Goal: Task Accomplishment & Management: Manage account settings

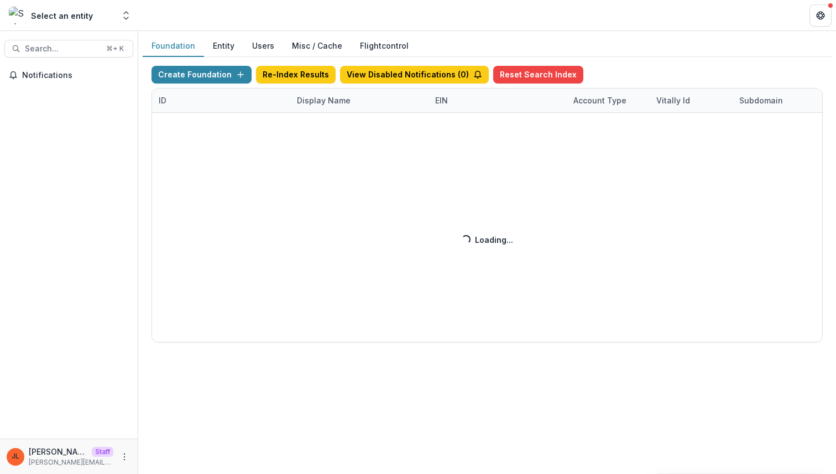
click at [319, 100] on div "Create Foundation Re-Index Results View Disabled Notifications ( 0 ) Reset Sear…" at bounding box center [486, 204] width 671 height 276
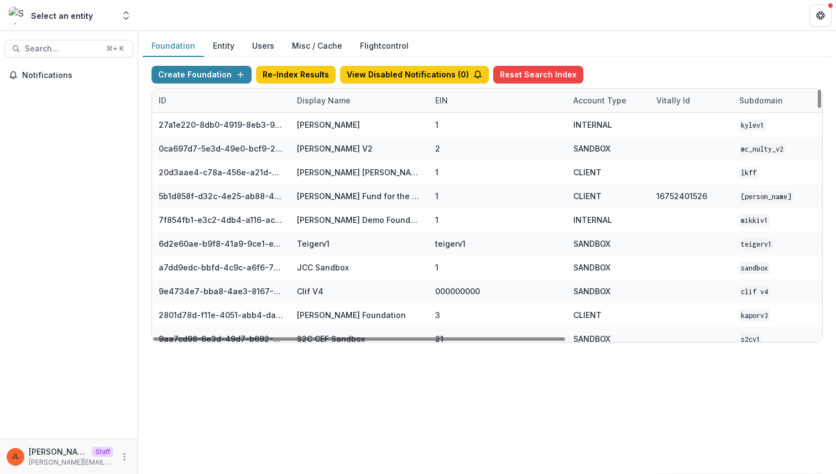
click at [319, 100] on div "Display Name" at bounding box center [323, 100] width 67 height 12
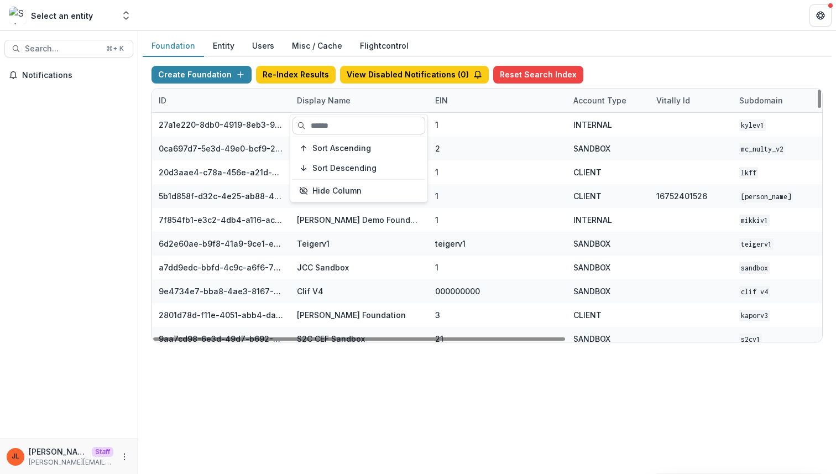
click at [322, 132] on input at bounding box center [358, 126] width 133 height 18
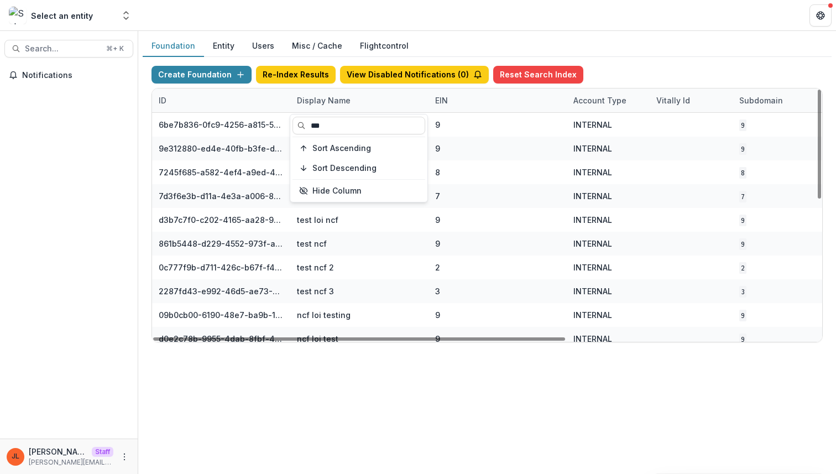
type input "***"
click at [343, 365] on div "Foundation Entity Users Misc / Cache Flightcontrol Create Foundation Re-Index R…" at bounding box center [486, 252] width 697 height 443
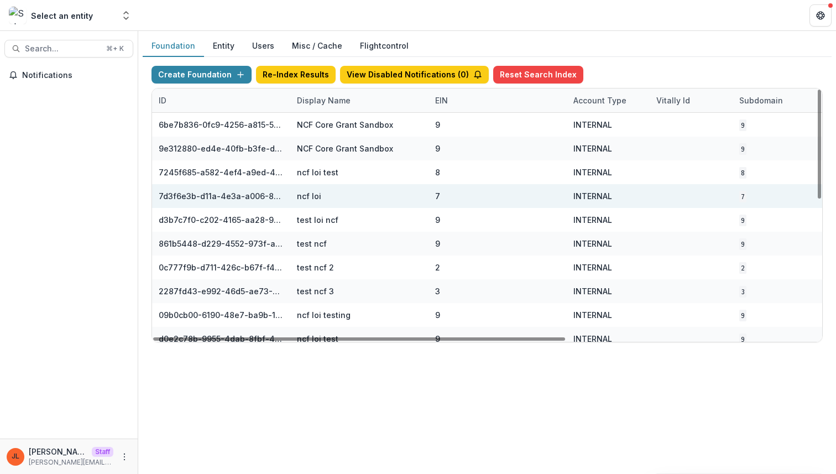
scroll to position [0, 408]
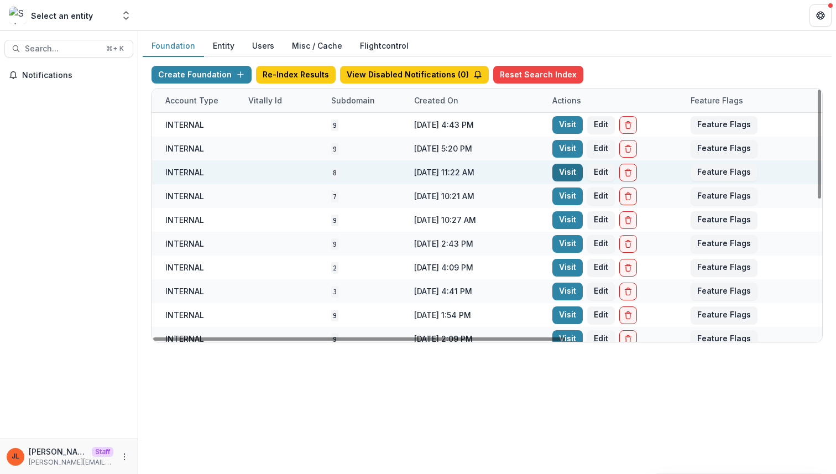
click at [567, 171] on link "Visit" at bounding box center [567, 173] width 30 height 18
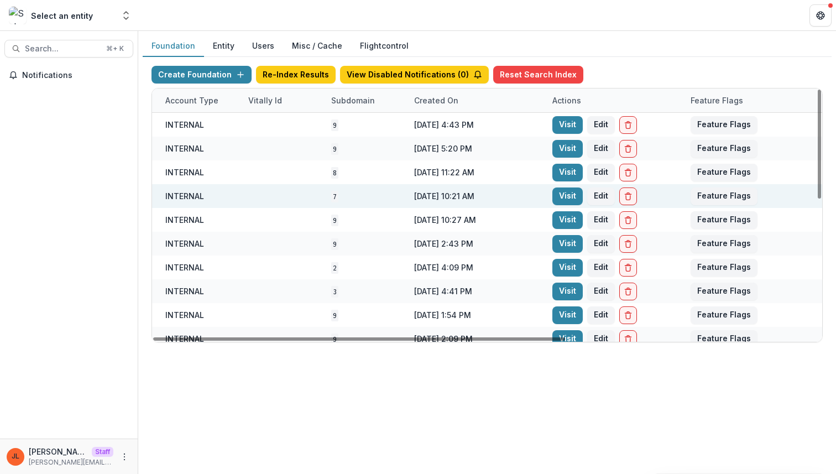
click at [561, 205] on div "Visit Edit" at bounding box center [614, 196] width 138 height 24
click at [564, 197] on link "Visit" at bounding box center [567, 196] width 30 height 18
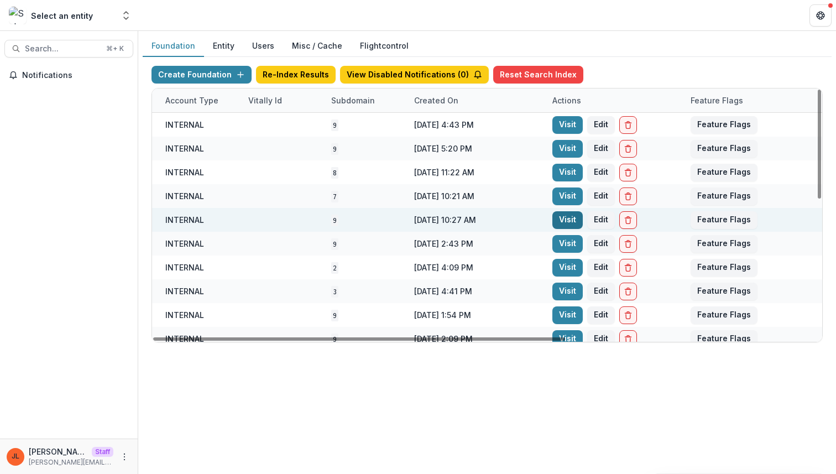
click at [563, 225] on link "Visit" at bounding box center [567, 220] width 30 height 18
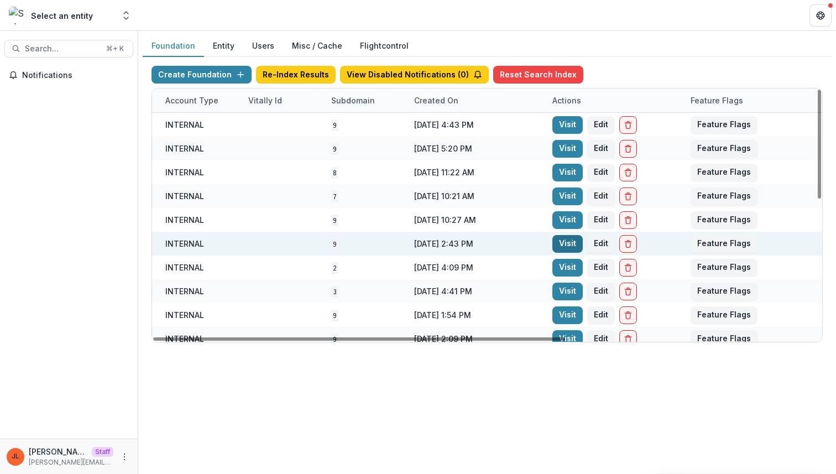
click at [561, 241] on link "Visit" at bounding box center [567, 244] width 30 height 18
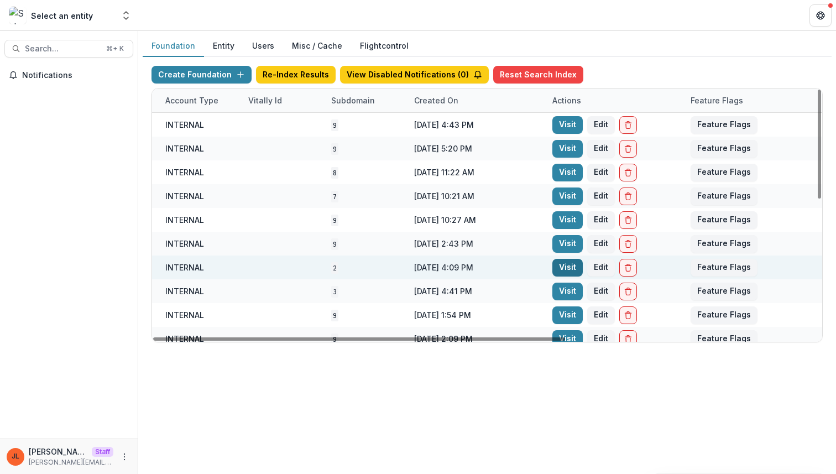
click at [560, 266] on link "Visit" at bounding box center [567, 268] width 30 height 18
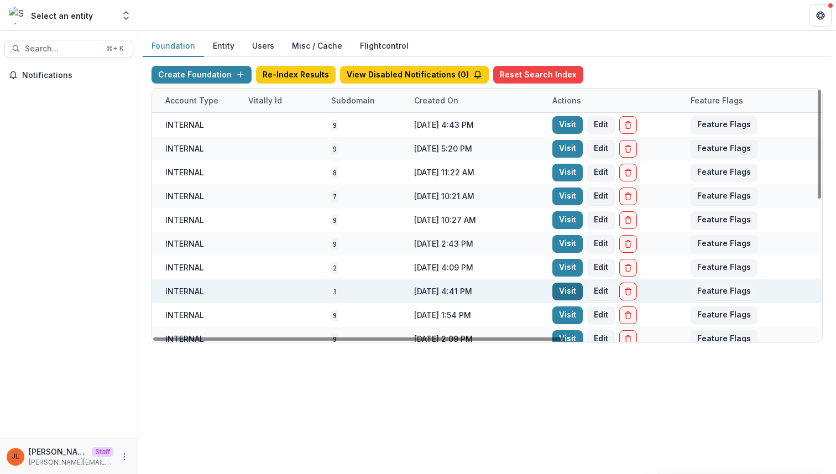
click at [562, 292] on link "Visit" at bounding box center [567, 291] width 30 height 18
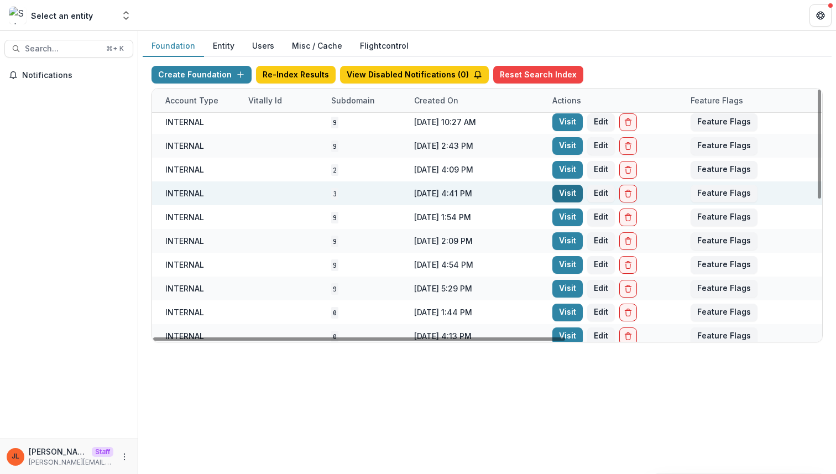
scroll to position [109, 408]
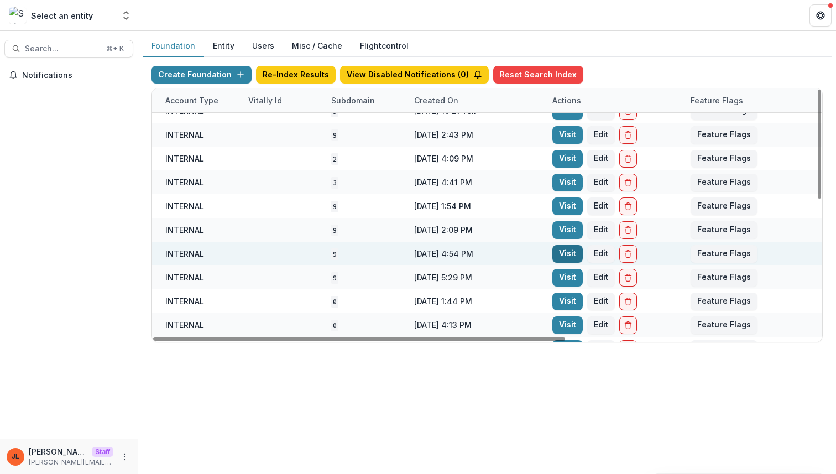
click at [571, 258] on link "Visit" at bounding box center [567, 254] width 30 height 18
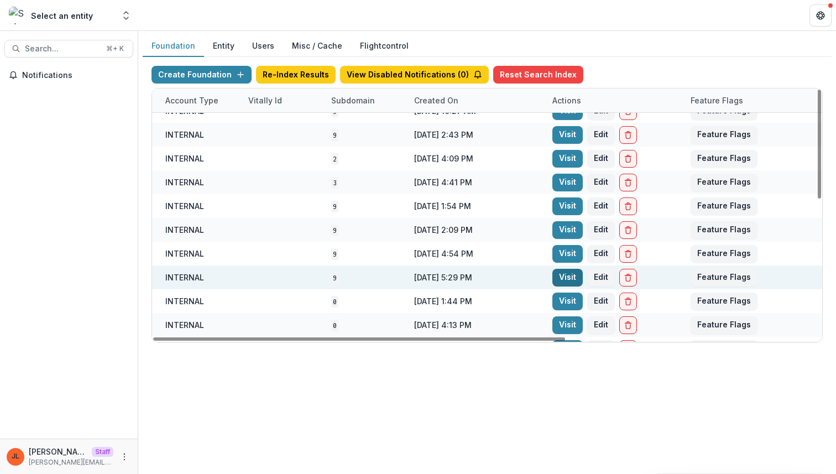
click at [566, 279] on link "Visit" at bounding box center [567, 278] width 30 height 18
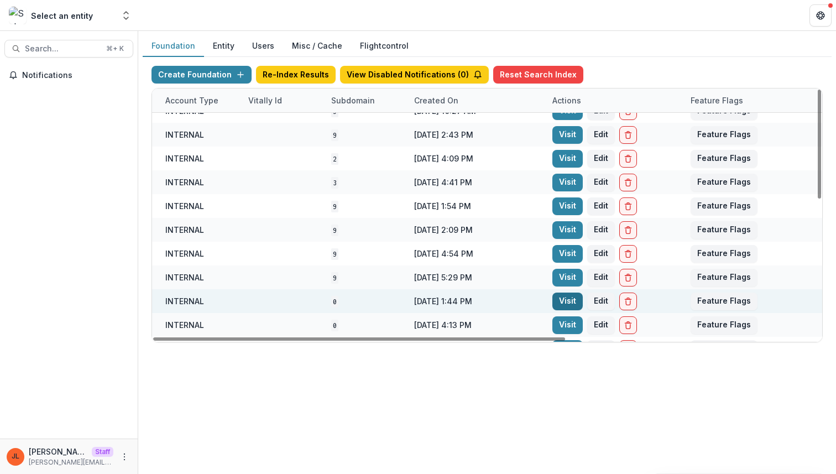
click at [560, 303] on link "Visit" at bounding box center [567, 301] width 30 height 18
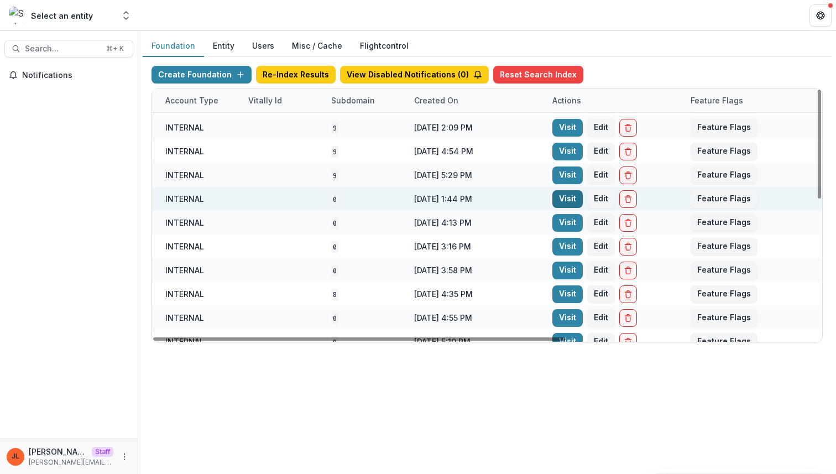
scroll to position [230, 407]
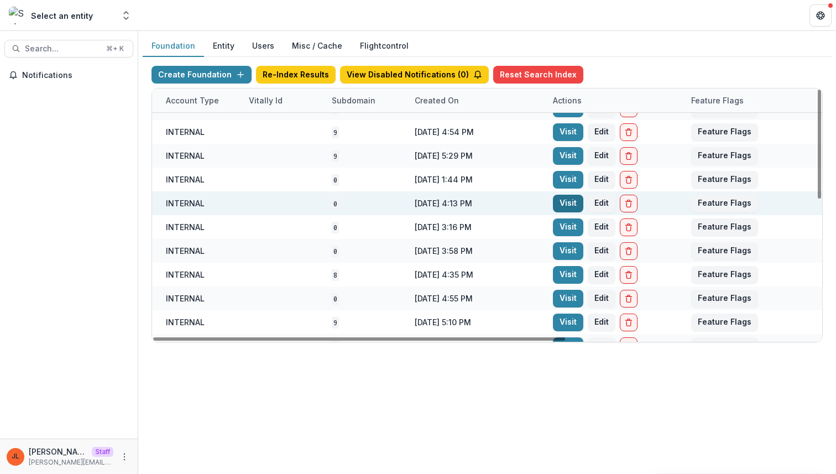
click at [563, 204] on link "Visit" at bounding box center [568, 204] width 30 height 18
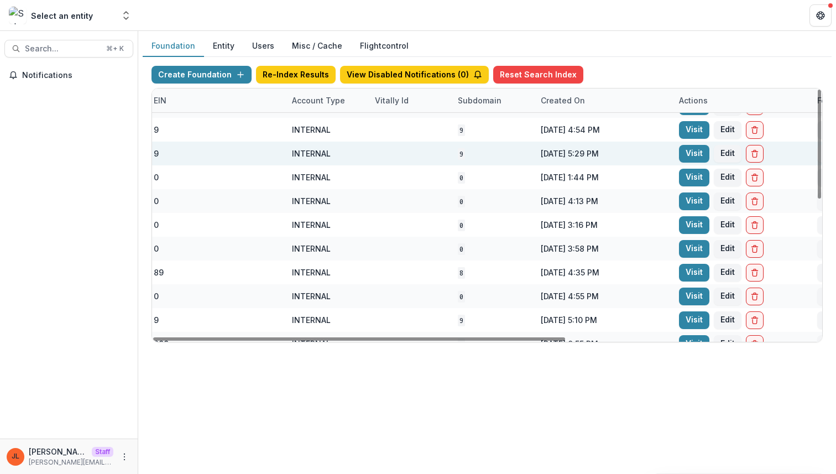
scroll to position [233, 293]
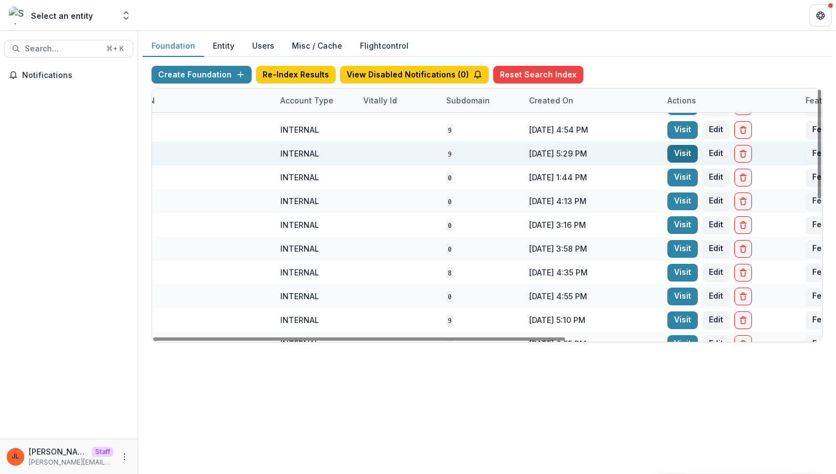
click at [685, 151] on link "Visit" at bounding box center [682, 154] width 30 height 18
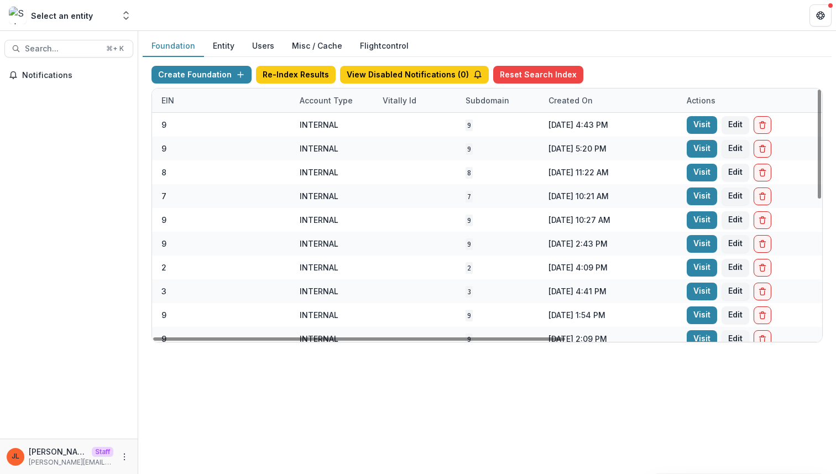
scroll to position [0, 285]
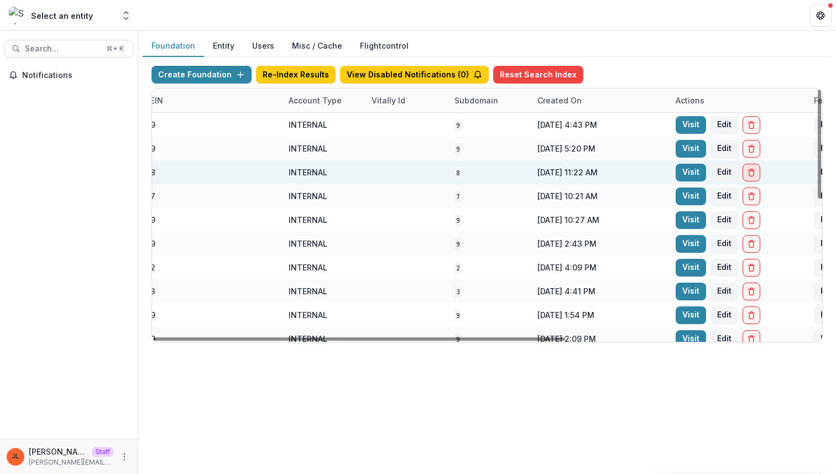
click at [757, 173] on button "Delete Foundation" at bounding box center [751, 173] width 18 height 18
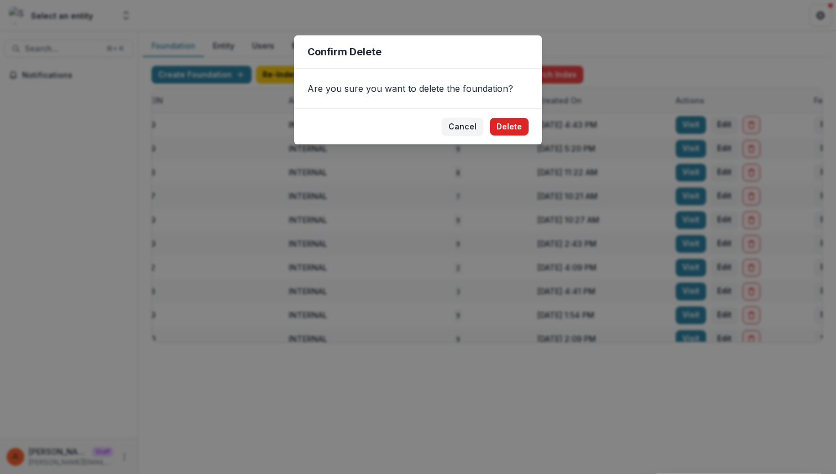
click at [517, 128] on button "Delete" at bounding box center [509, 127] width 39 height 18
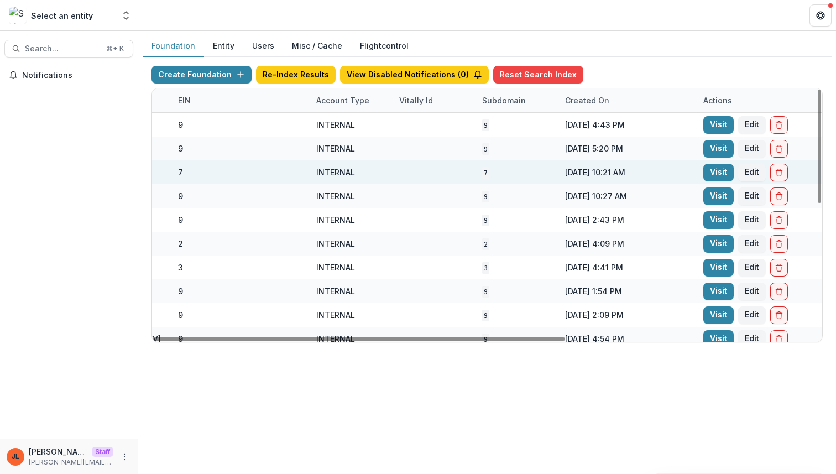
scroll to position [0, 408]
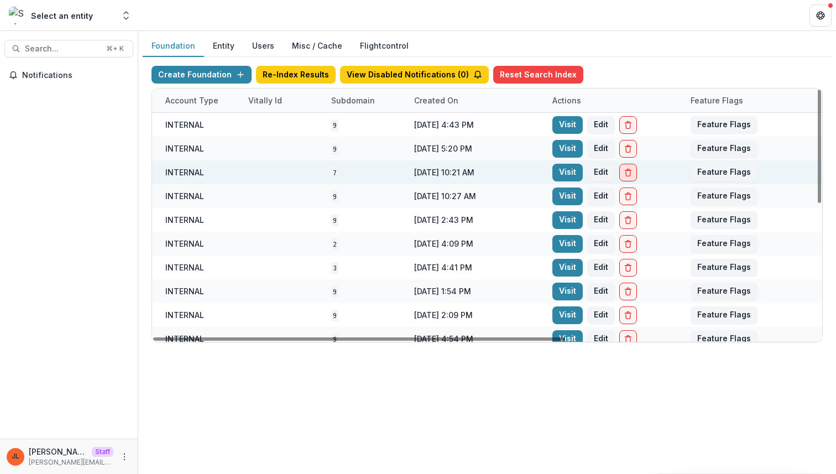
click at [629, 171] on icon "Delete Foundation" at bounding box center [628, 173] width 4 height 4
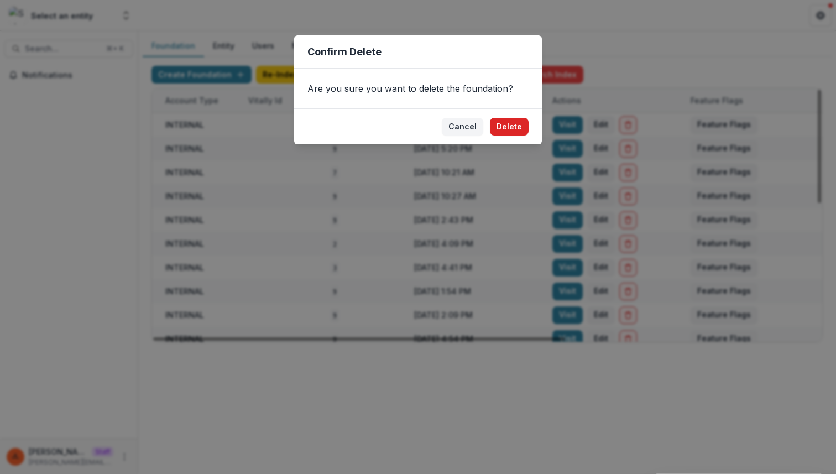
click at [523, 127] on button "Delete" at bounding box center [509, 127] width 39 height 18
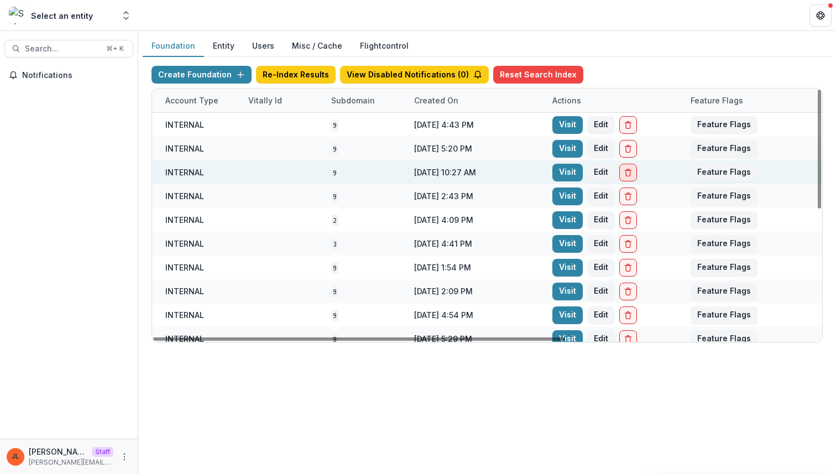
click at [627, 166] on button "Delete Foundation" at bounding box center [628, 173] width 18 height 18
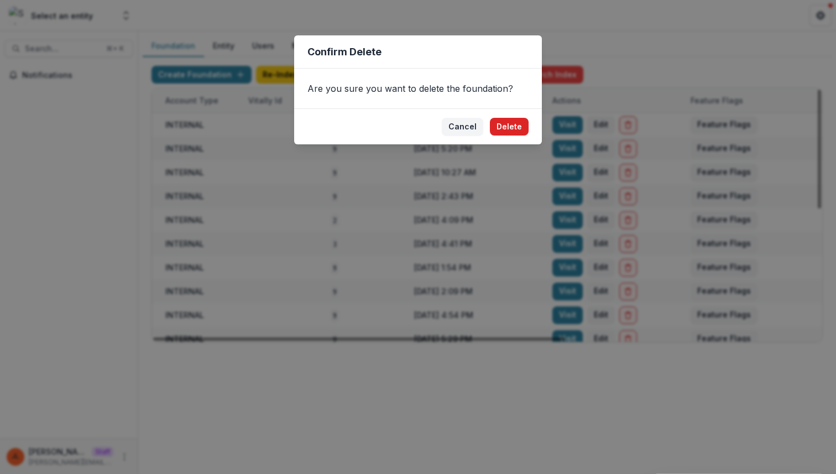
click at [503, 123] on button "Delete" at bounding box center [509, 127] width 39 height 18
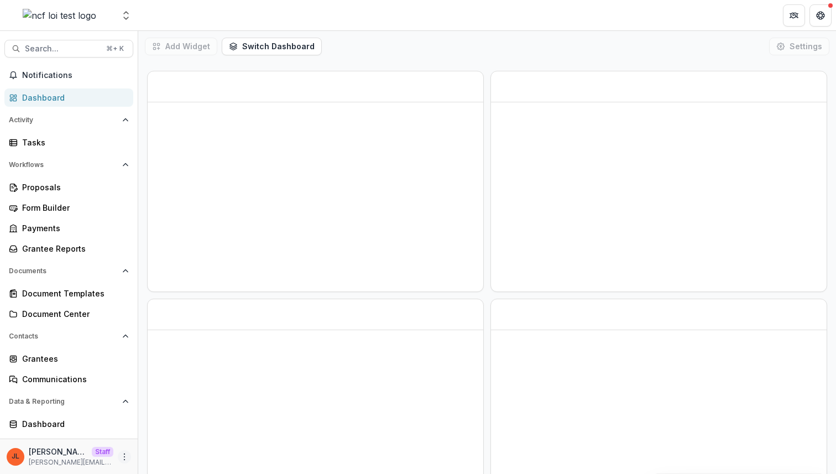
click at [123, 453] on icon "More" at bounding box center [124, 456] width 9 height 9
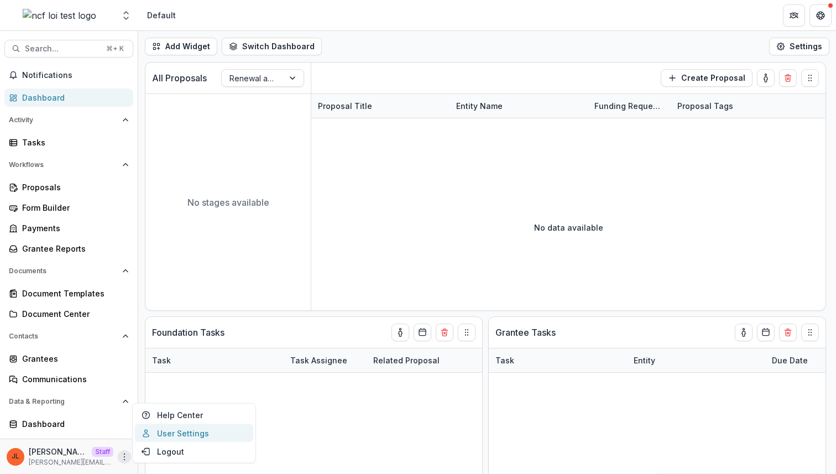
click at [167, 432] on link "User Settings" at bounding box center [194, 433] width 118 height 18
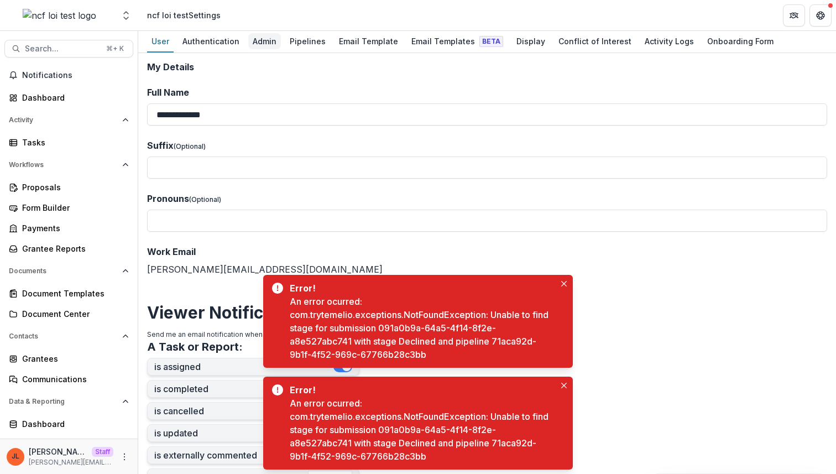
click at [260, 38] on div "Admin" at bounding box center [264, 41] width 33 height 16
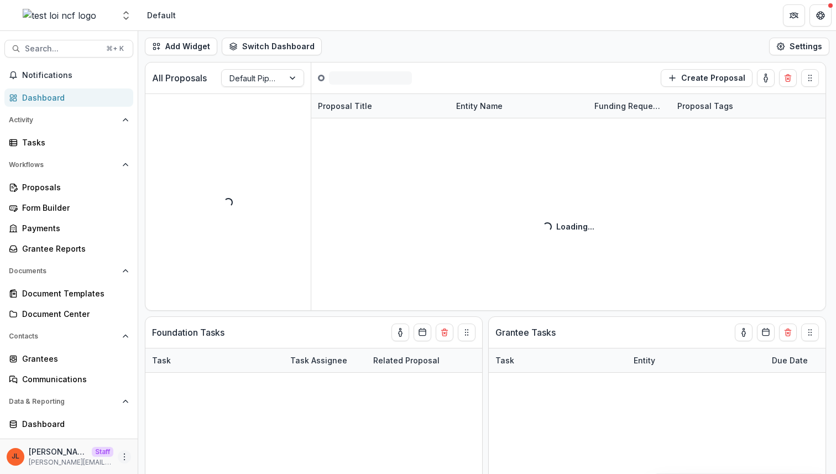
click at [121, 454] on icon "More" at bounding box center [124, 456] width 9 height 9
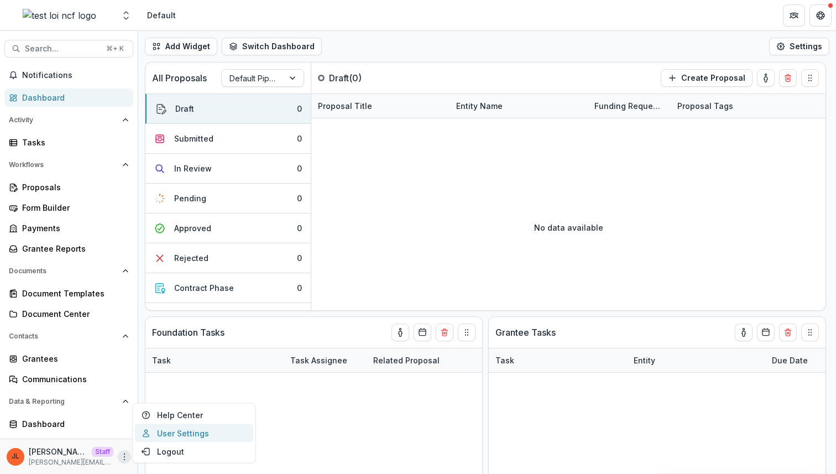
click at [172, 431] on link "User Settings" at bounding box center [194, 433] width 118 height 18
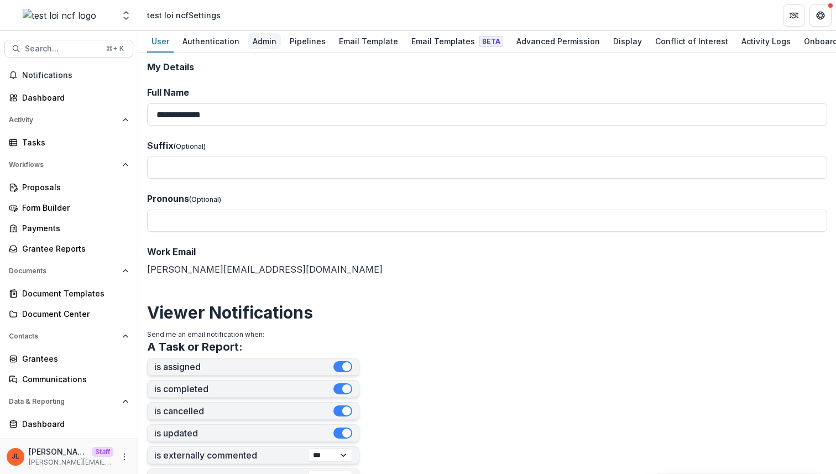
click at [267, 43] on div "Admin" at bounding box center [264, 41] width 33 height 16
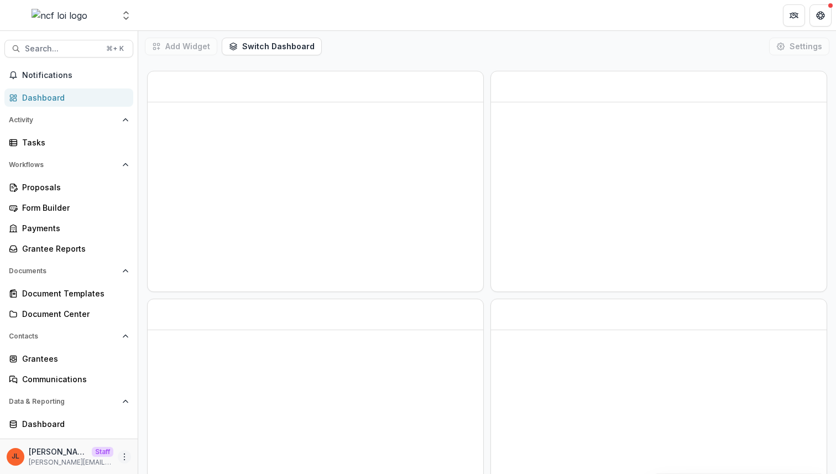
click at [123, 453] on icon "More" at bounding box center [124, 456] width 9 height 9
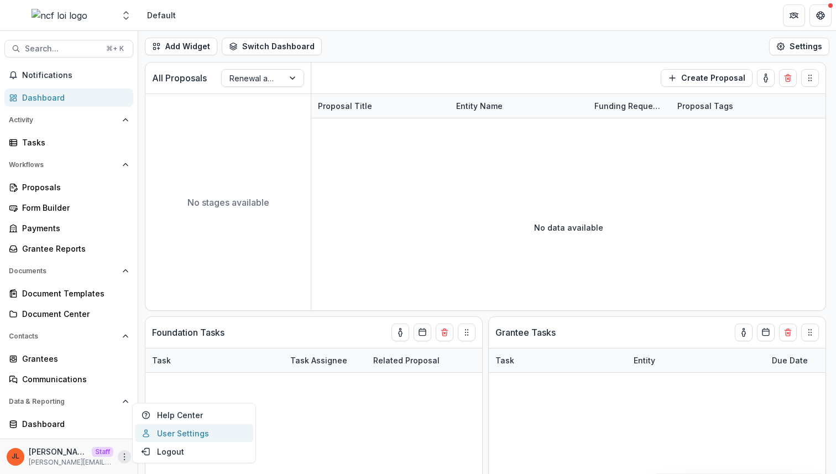
click at [159, 432] on link "User Settings" at bounding box center [194, 433] width 118 height 18
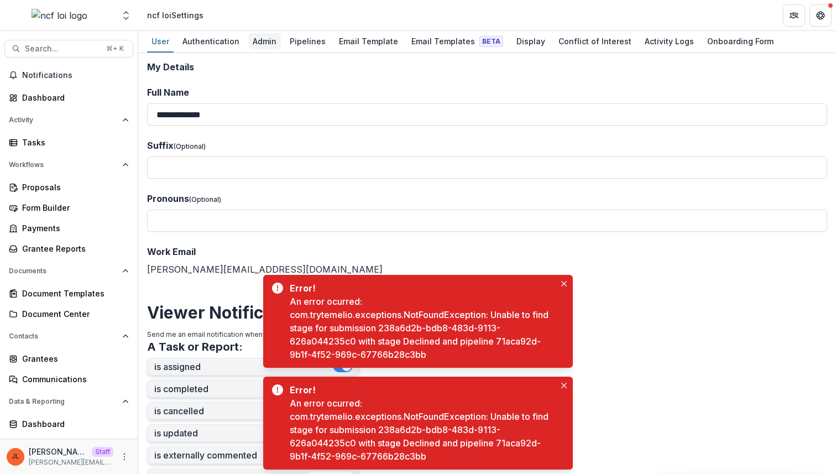
click at [260, 33] on div "Admin" at bounding box center [264, 41] width 33 height 16
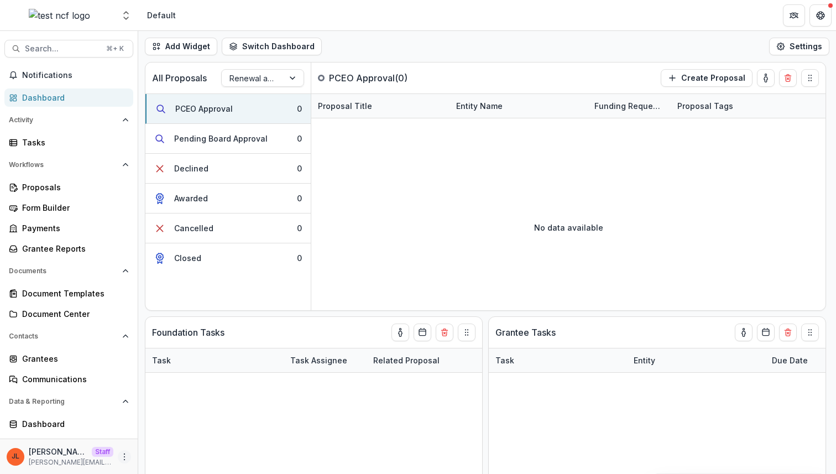
click at [123, 455] on icon "More" at bounding box center [124, 456] width 9 height 9
click at [153, 430] on link "User Settings" at bounding box center [194, 433] width 118 height 18
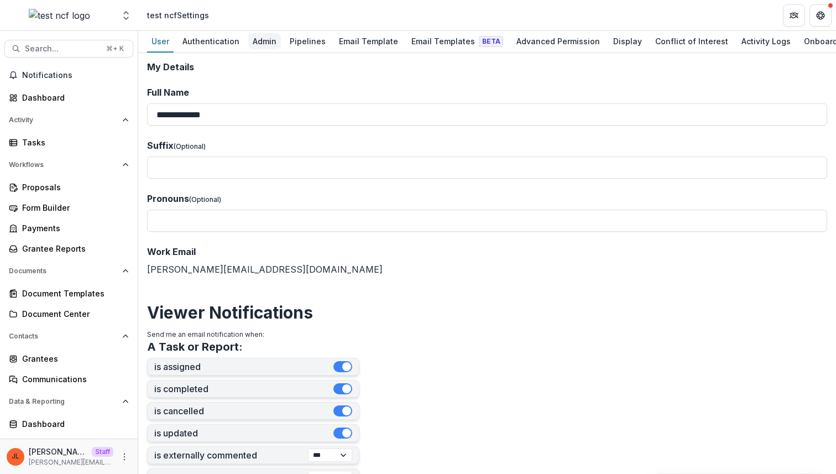
click at [259, 43] on div "Admin" at bounding box center [264, 41] width 33 height 16
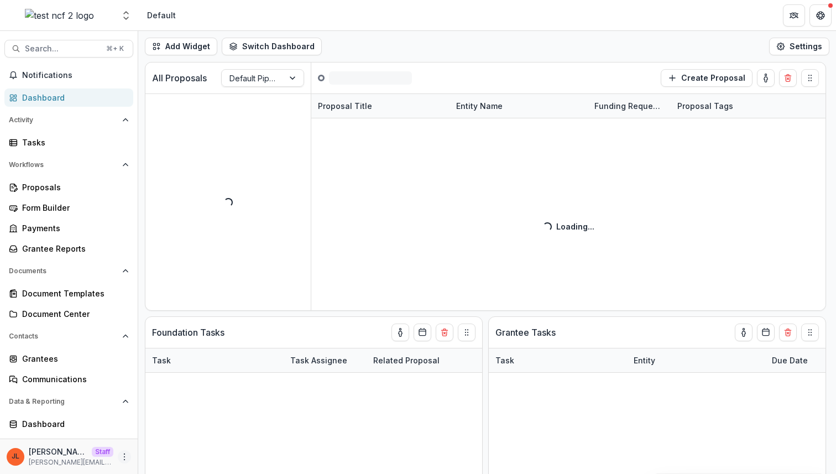
click at [120, 455] on icon "More" at bounding box center [124, 456] width 9 height 9
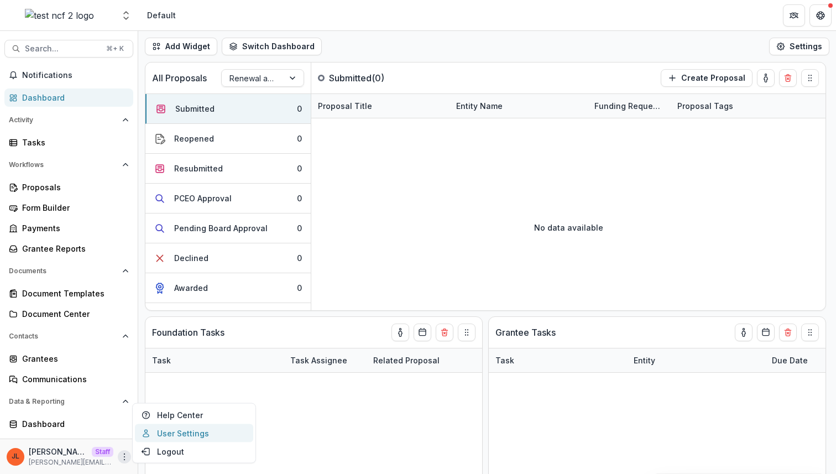
click at [166, 428] on link "User Settings" at bounding box center [194, 433] width 118 height 18
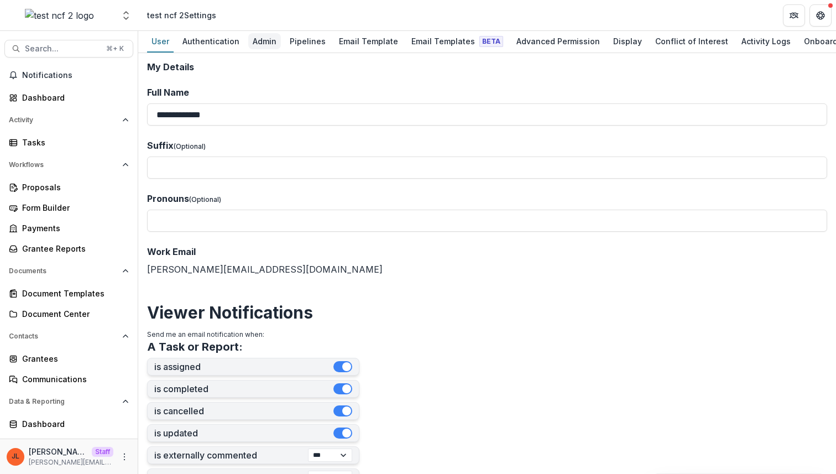
click at [265, 45] on div "Admin" at bounding box center [264, 41] width 33 height 16
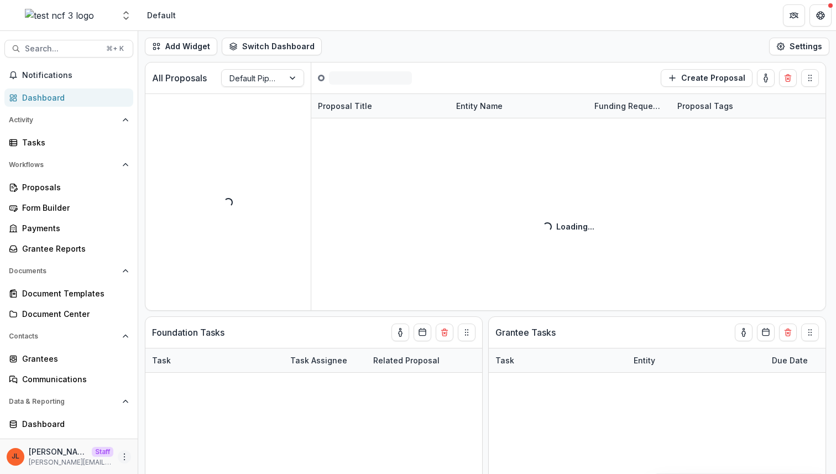
click at [120, 455] on icon "More" at bounding box center [124, 456] width 9 height 9
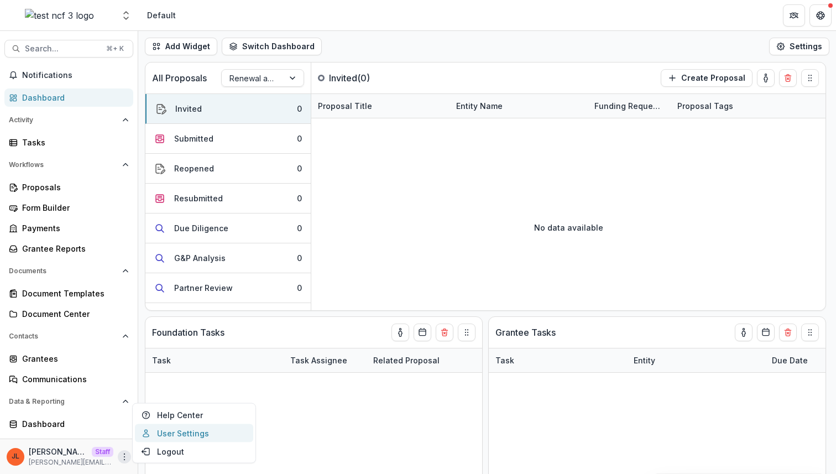
click at [168, 429] on link "User Settings" at bounding box center [194, 433] width 118 height 18
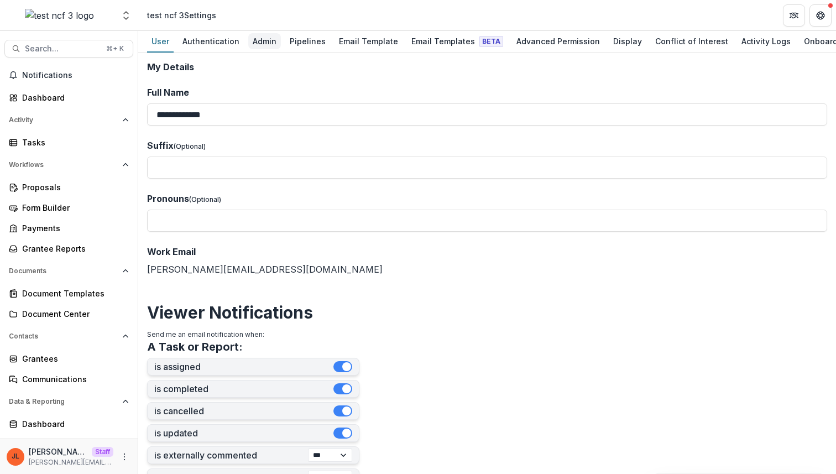
click at [268, 43] on div "Admin" at bounding box center [264, 41] width 33 height 16
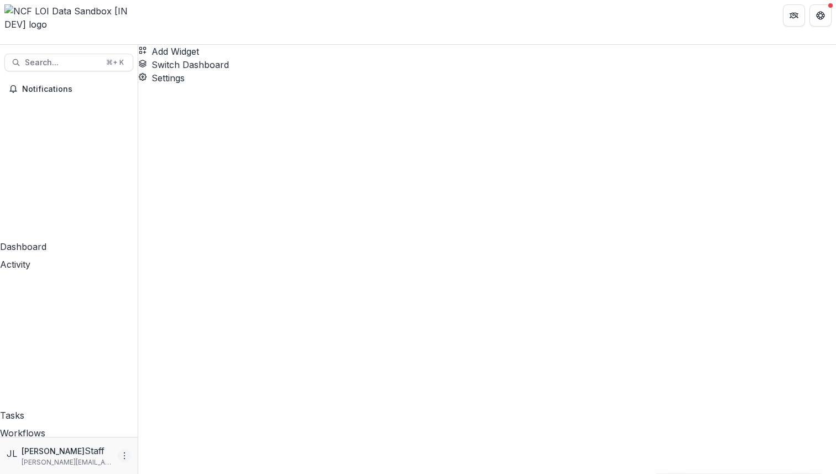
click at [124, 451] on button "More" at bounding box center [124, 455] width 13 height 13
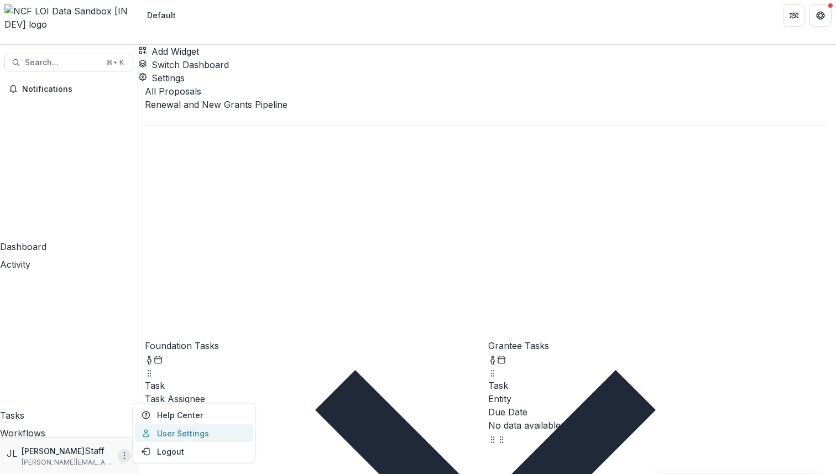
click at [142, 433] on icon at bounding box center [145, 432] width 9 height 9
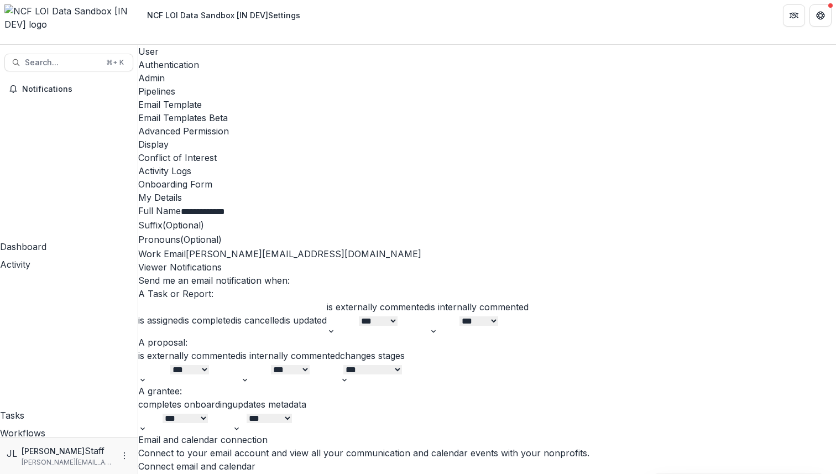
click at [267, 71] on div "Admin" at bounding box center [486, 77] width 697 height 13
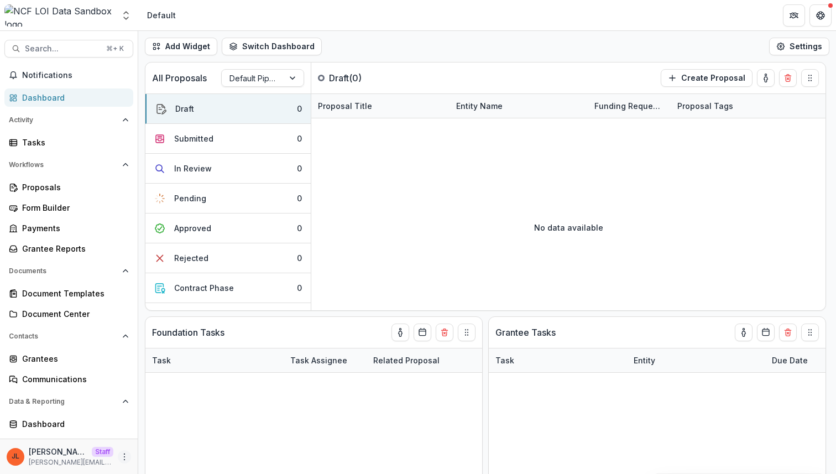
click at [125, 456] on button "More" at bounding box center [124, 456] width 13 height 13
click at [174, 435] on link "User Settings" at bounding box center [194, 433] width 118 height 18
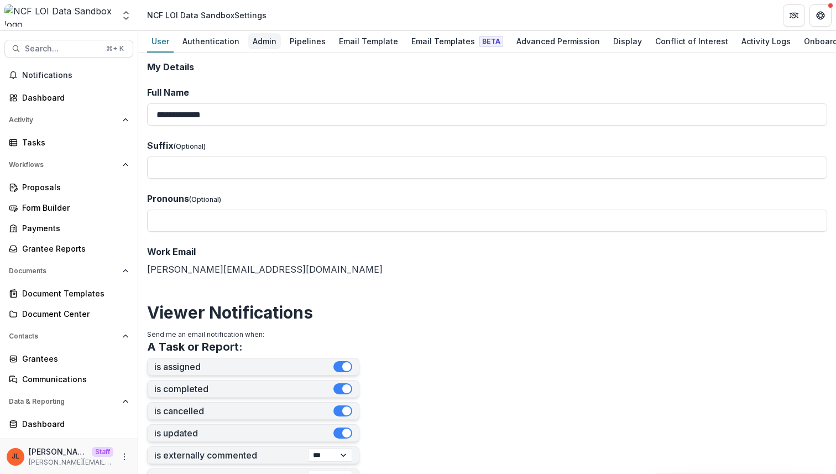
click at [270, 37] on div "Admin" at bounding box center [264, 41] width 33 height 16
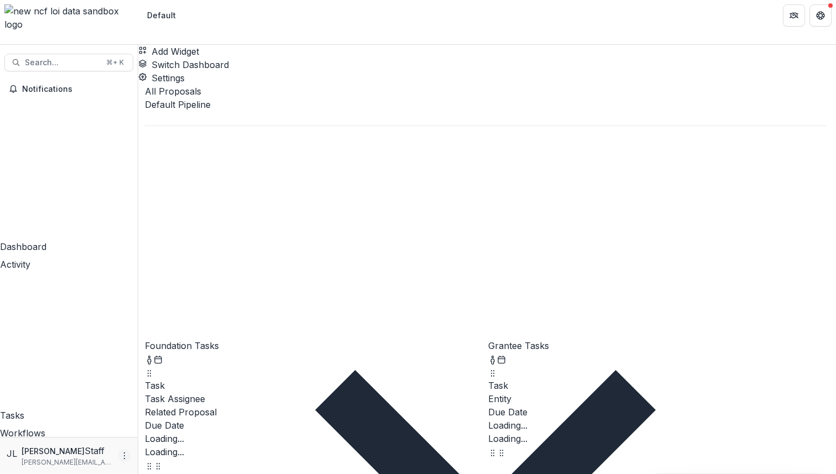
click at [122, 458] on icon "More" at bounding box center [124, 455] width 9 height 9
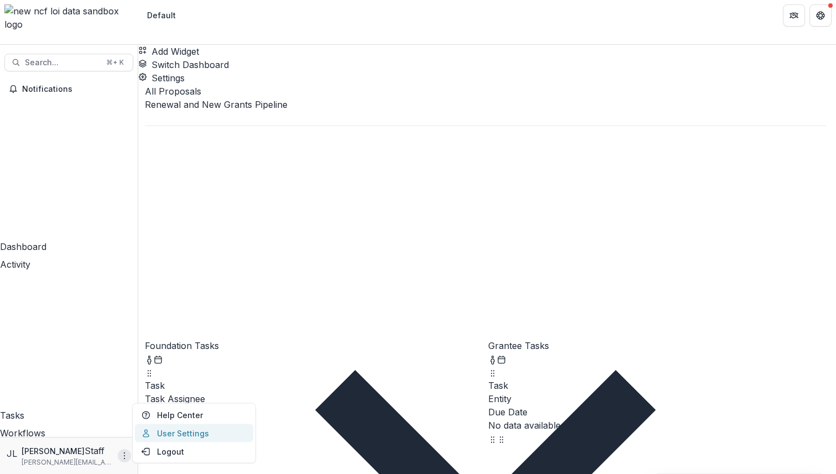
click at [178, 430] on link "User Settings" at bounding box center [194, 433] width 118 height 18
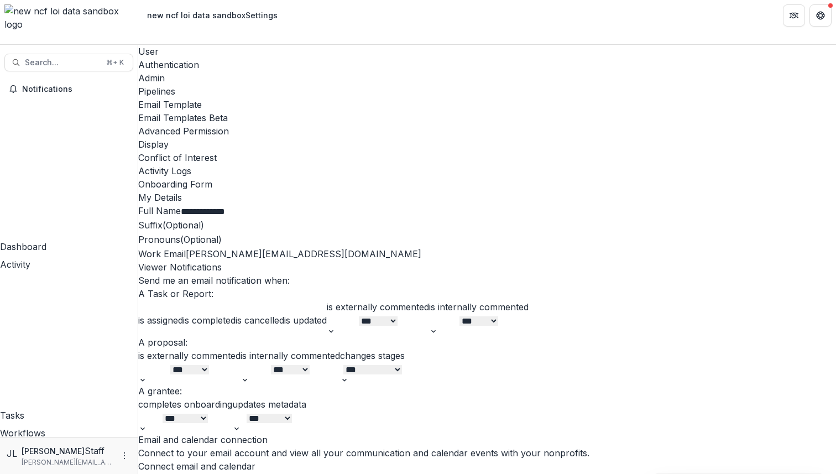
click at [269, 71] on div "Admin" at bounding box center [486, 77] width 697 height 13
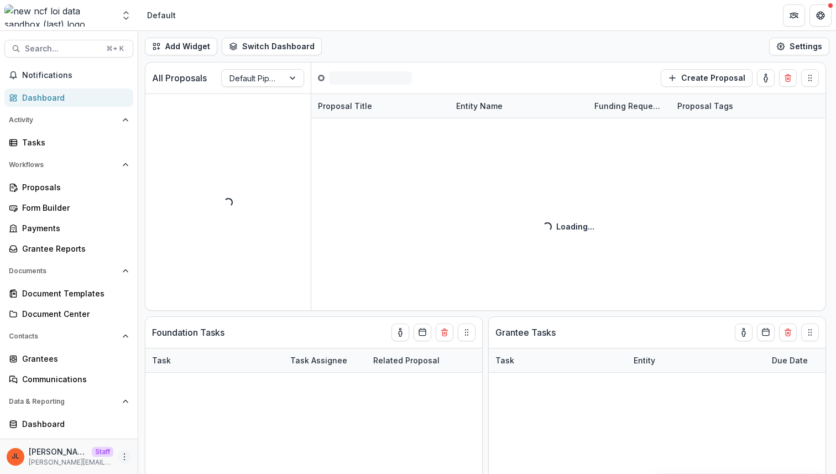
click at [120, 456] on icon "More" at bounding box center [124, 456] width 9 height 9
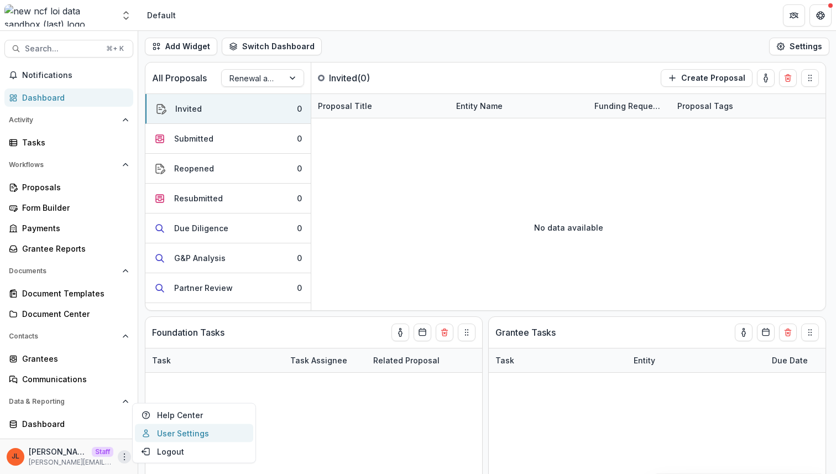
click at [180, 430] on link "User Settings" at bounding box center [194, 433] width 118 height 18
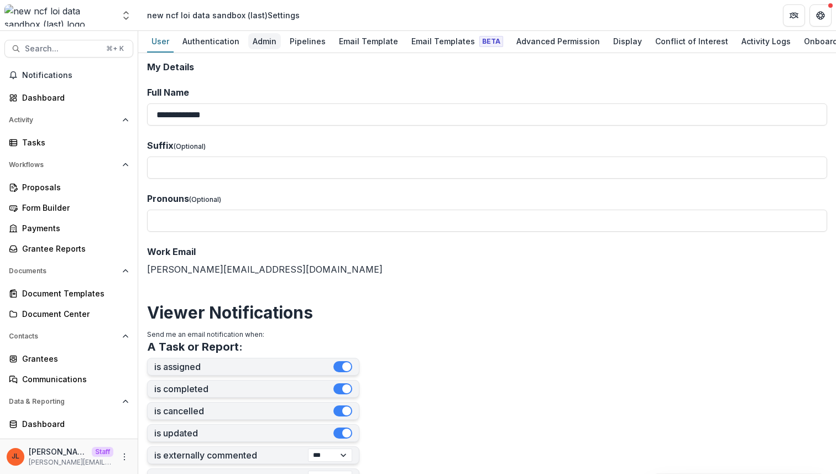
click at [258, 45] on div "Admin" at bounding box center [264, 41] width 33 height 16
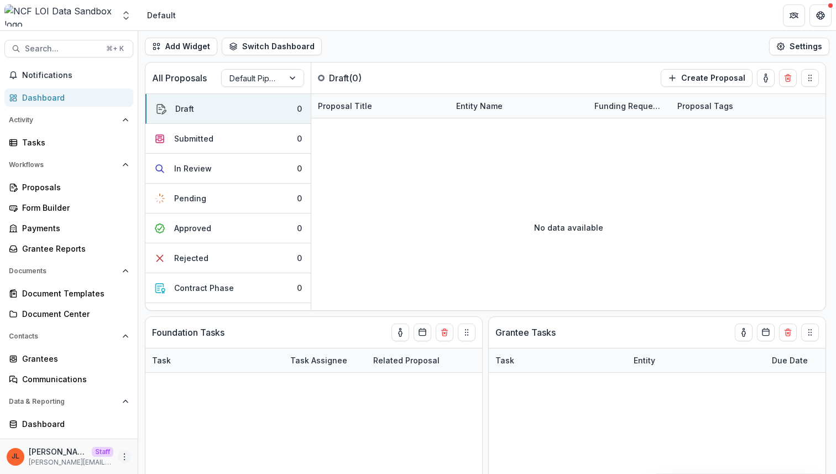
click at [121, 452] on icon "More" at bounding box center [124, 456] width 9 height 9
click at [185, 434] on link "User Settings" at bounding box center [194, 433] width 118 height 18
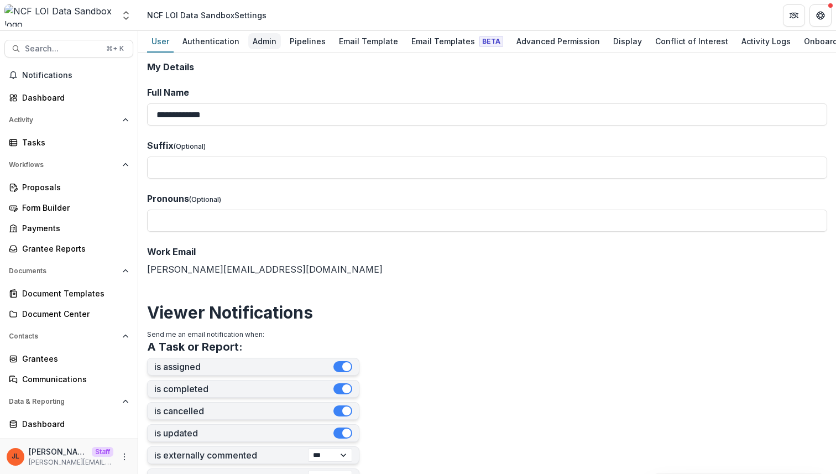
click at [270, 44] on div "Admin" at bounding box center [264, 41] width 33 height 16
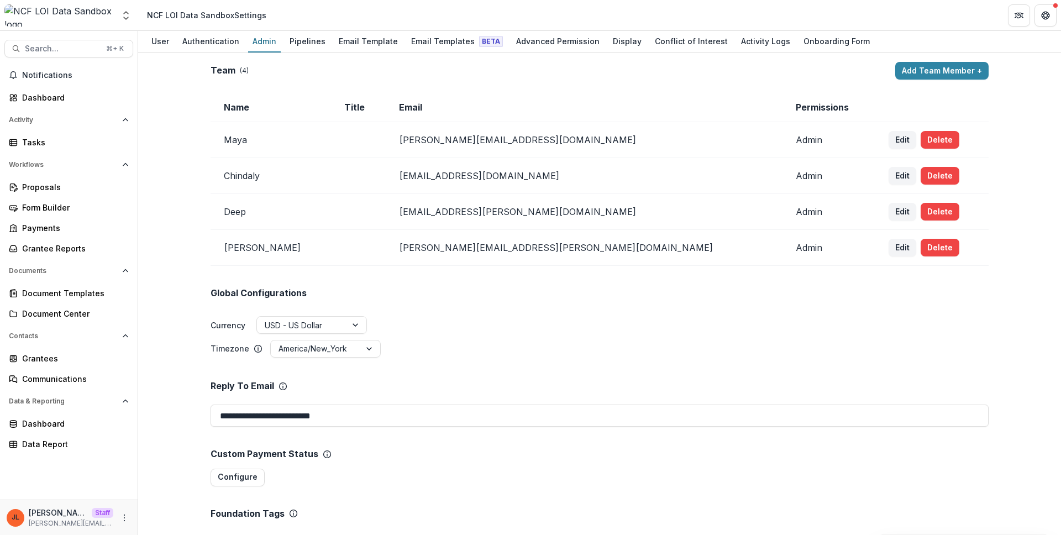
click at [601, 273] on div "Global Configurations Currency USD - US Dollar Timezone America/New_York" at bounding box center [600, 312] width 778 height 93
drag, startPoint x: 565, startPoint y: 181, endPoint x: 384, endPoint y: 181, distance: 180.7
click at [384, 181] on tr "Chindaly chindaly@streamlifeconsulting.org Admin Edit Delete" at bounding box center [600, 176] width 778 height 36
copy tr "chindaly@streamlifeconsulting.org"
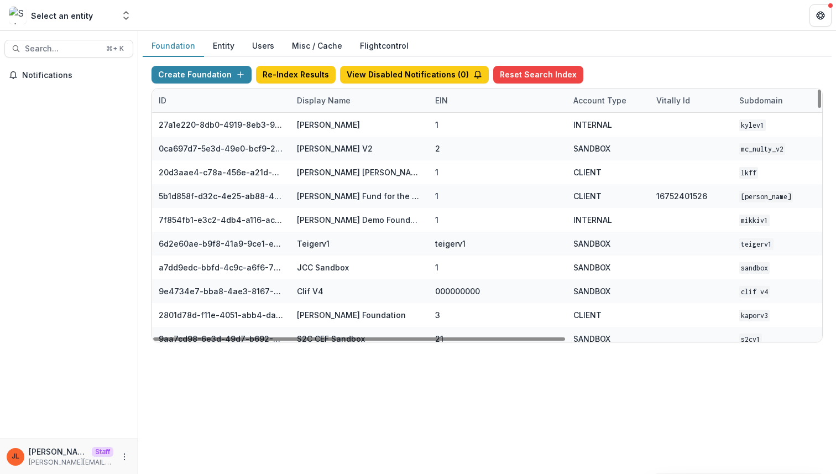
click at [314, 106] on div "Display Name" at bounding box center [359, 100] width 138 height 24
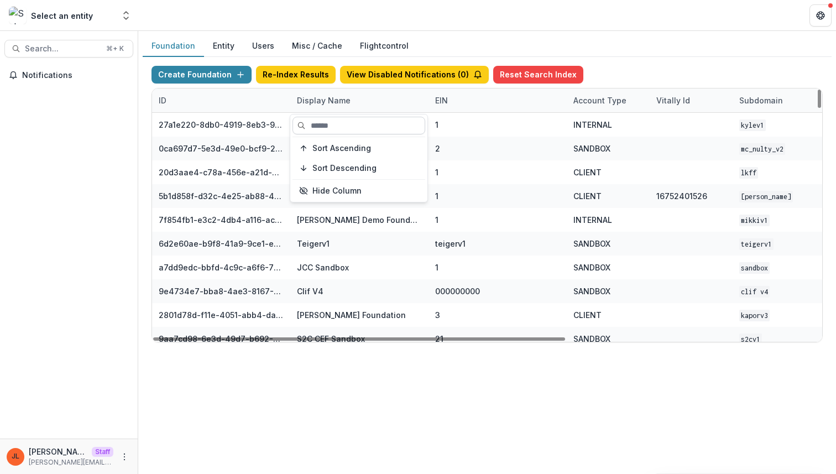
click at [316, 122] on input at bounding box center [358, 126] width 133 height 18
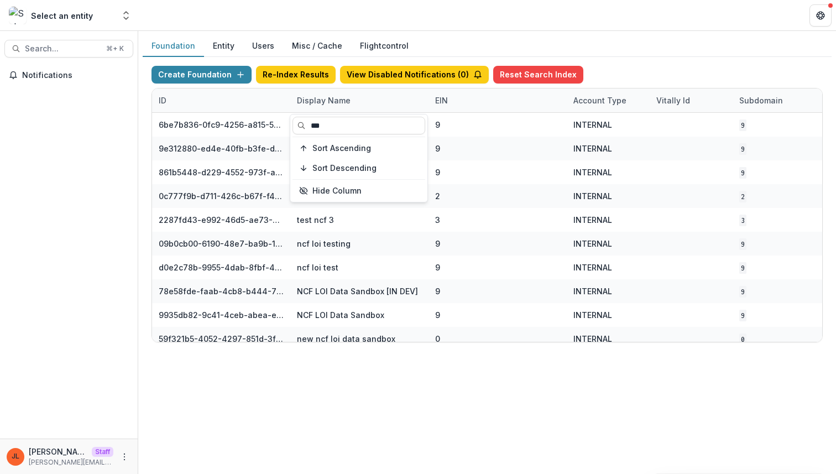
type input "***"
click at [354, 422] on div "Foundation Entity Users Misc / Cache Flightcontrol Create Foundation Re-Index R…" at bounding box center [486, 252] width 697 height 443
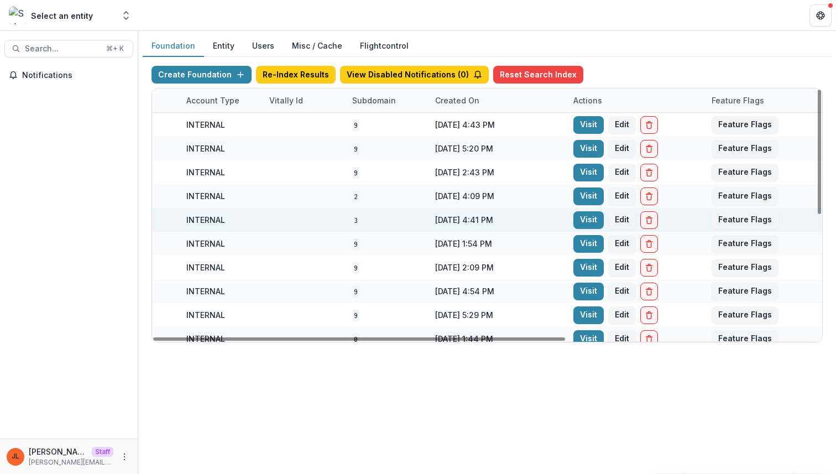
scroll to position [0, 408]
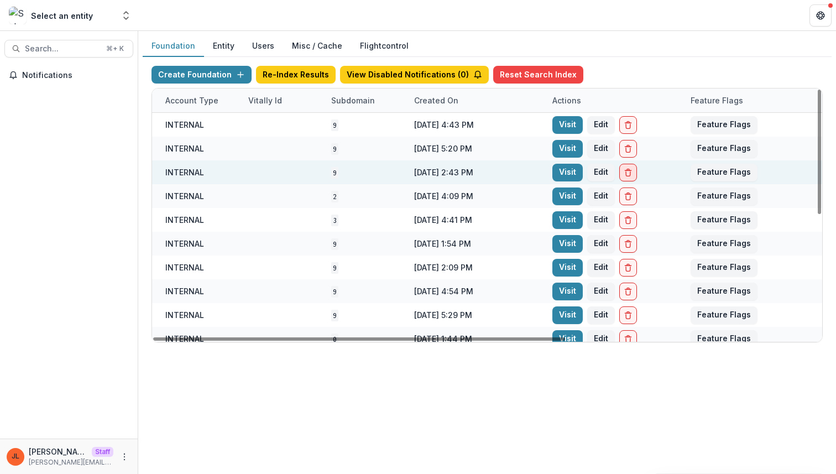
click at [627, 177] on button "Delete Foundation" at bounding box center [628, 173] width 18 height 18
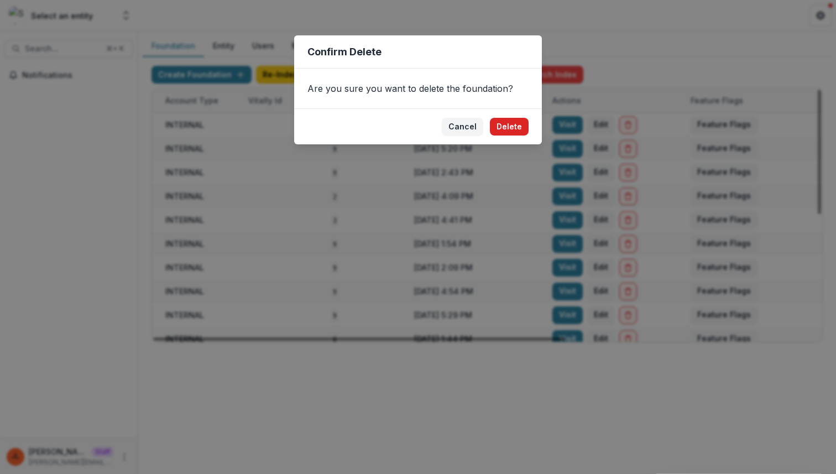
click at [508, 122] on button "Delete" at bounding box center [509, 127] width 39 height 18
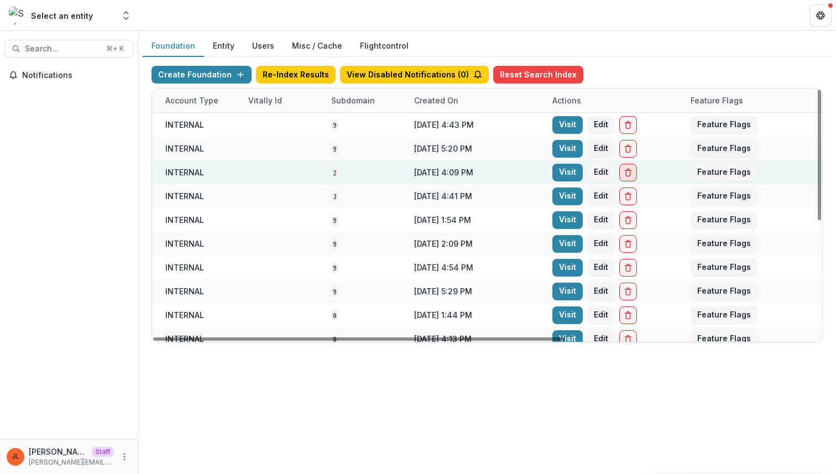
click at [634, 176] on button "Delete Foundation" at bounding box center [628, 173] width 18 height 18
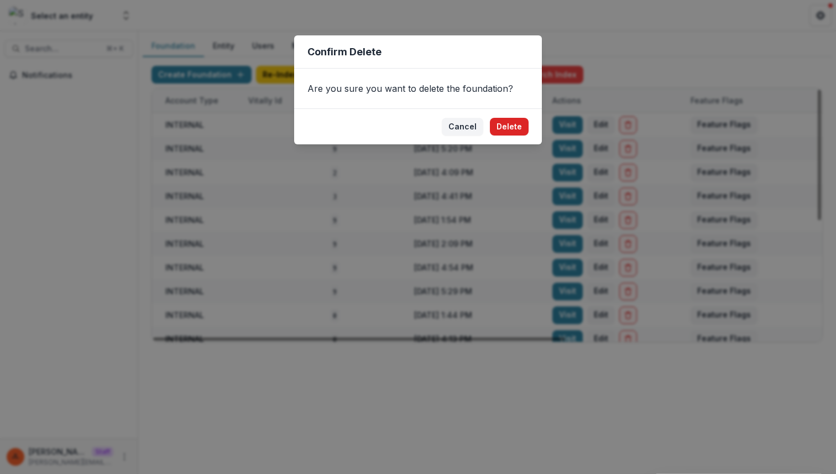
click at [513, 129] on button "Delete" at bounding box center [509, 127] width 39 height 18
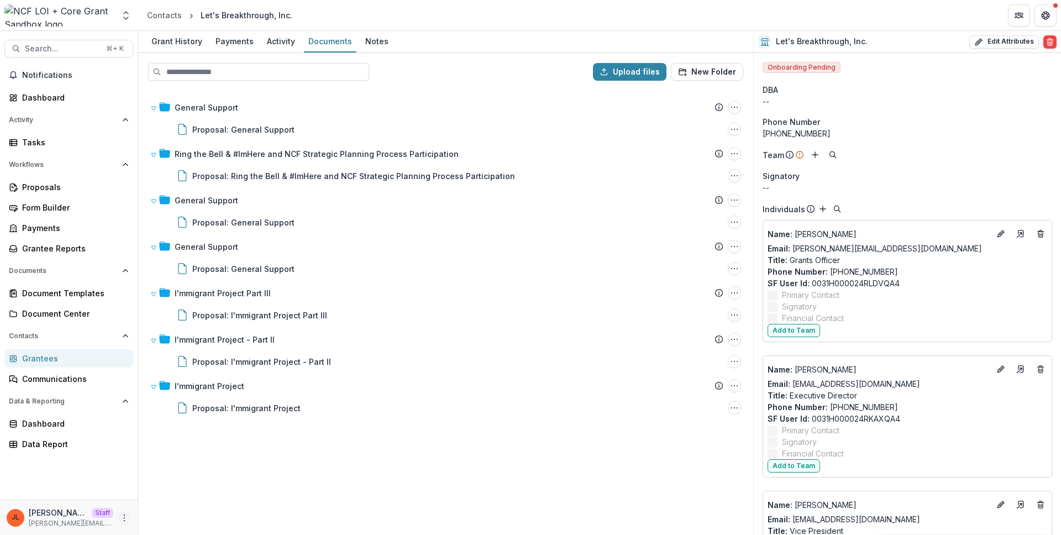
click at [127, 513] on icon "More" at bounding box center [124, 517] width 9 height 9
click at [166, 500] on link "User Settings" at bounding box center [197, 494] width 118 height 18
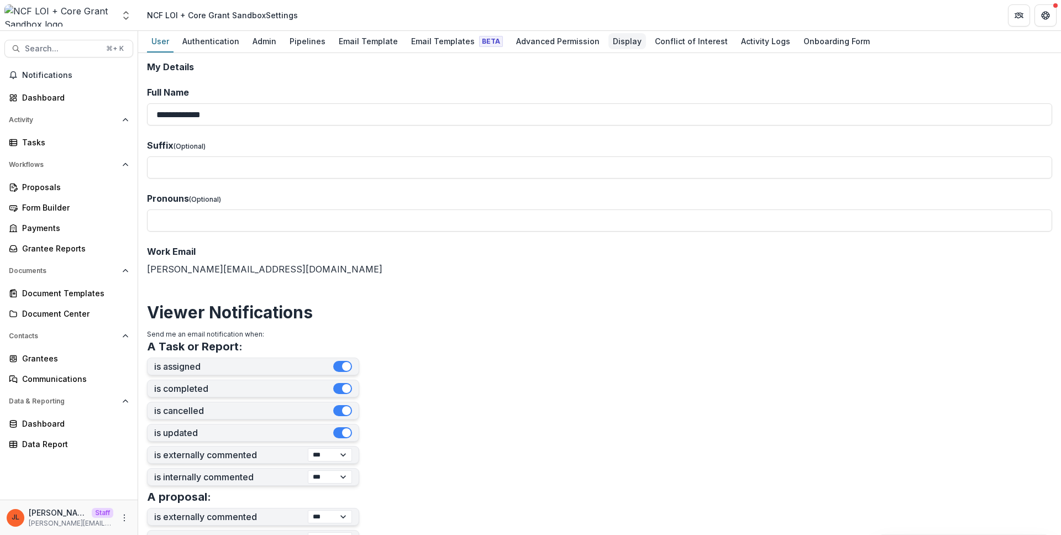
click at [608, 45] on div "Display" at bounding box center [627, 41] width 38 height 16
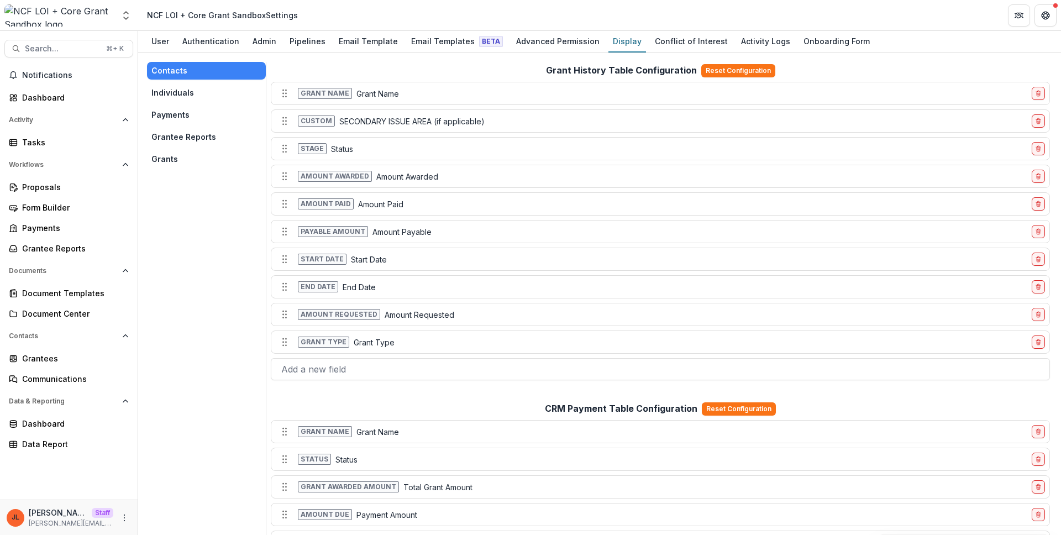
click at [200, 160] on button "Grants" at bounding box center [206, 159] width 119 height 18
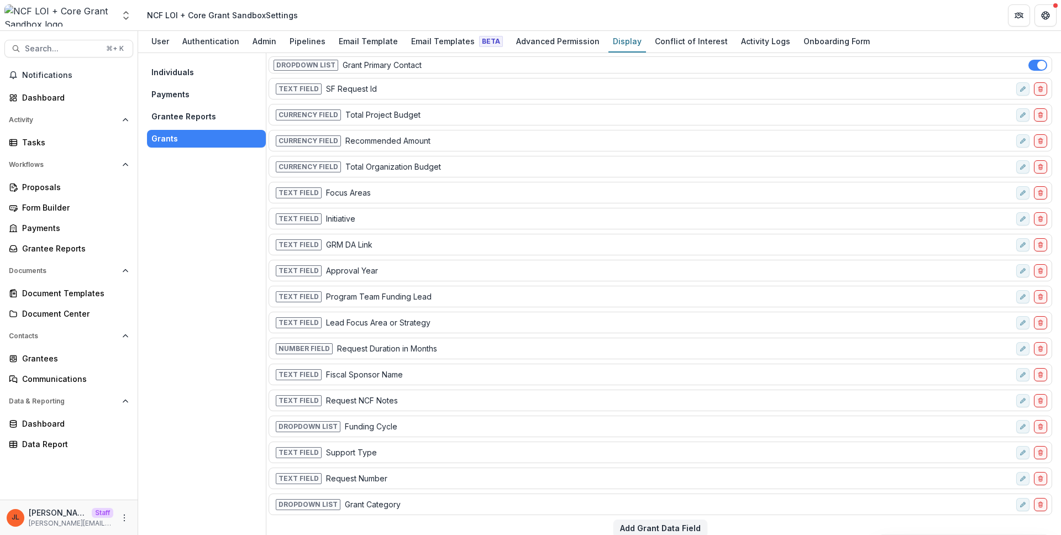
scroll to position [31, 0]
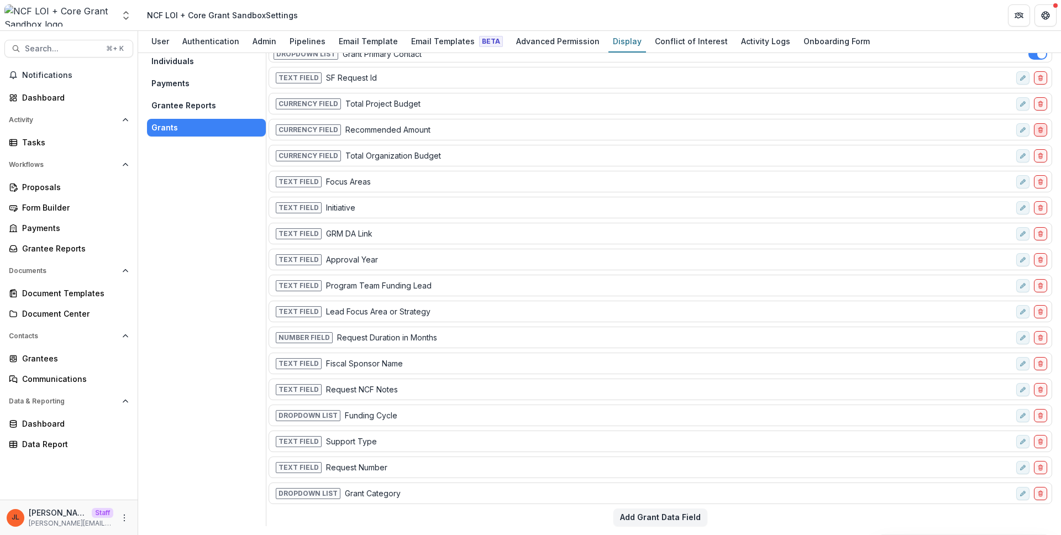
click at [1041, 132] on button "delete-field-row" at bounding box center [1040, 129] width 13 height 13
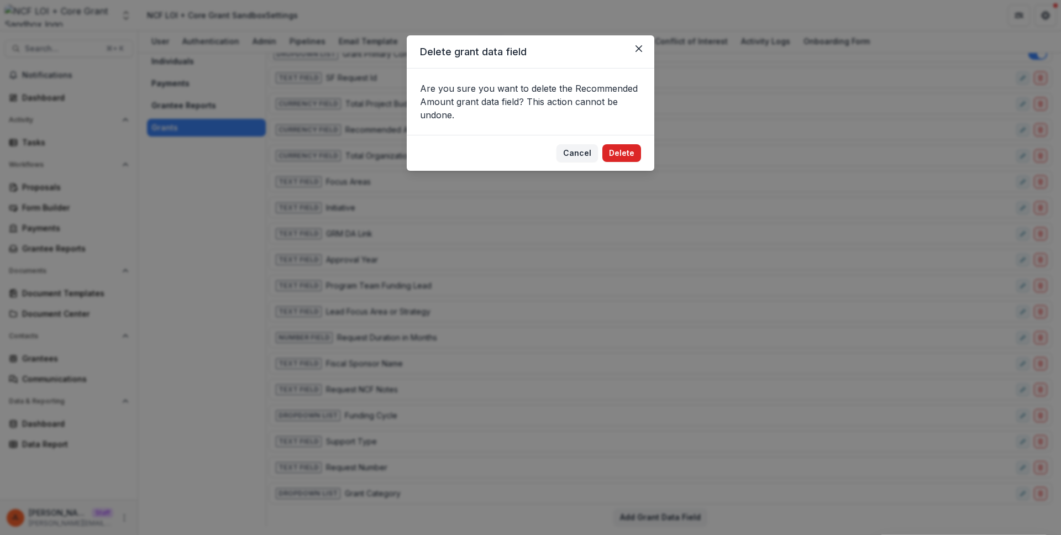
click at [616, 156] on button "Delete" at bounding box center [621, 153] width 39 height 18
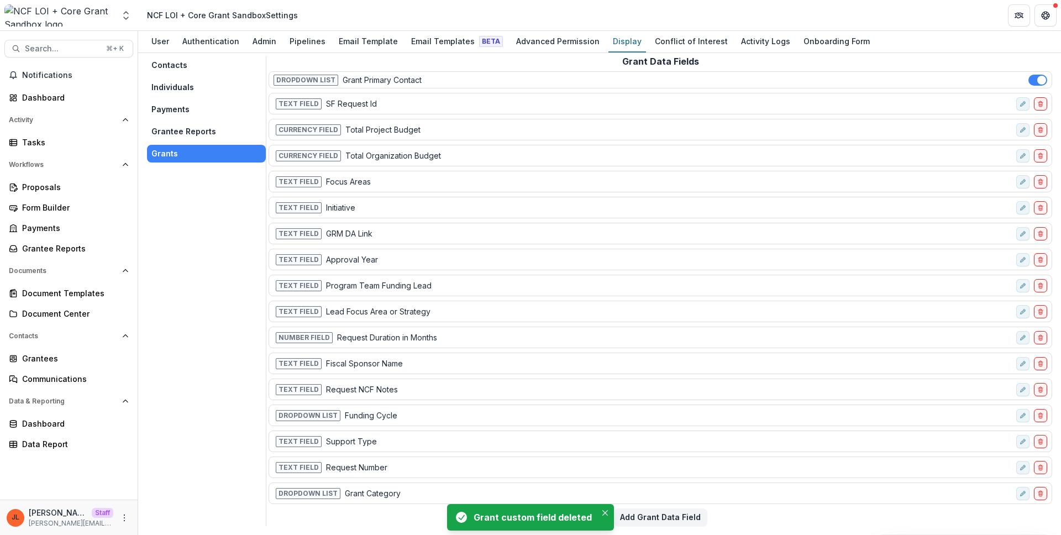
click at [231, 223] on div "Contacts Individuals Payments Grantee Reports Grants" at bounding box center [206, 291] width 119 height 470
click at [186, 63] on button "Contacts" at bounding box center [206, 65] width 119 height 18
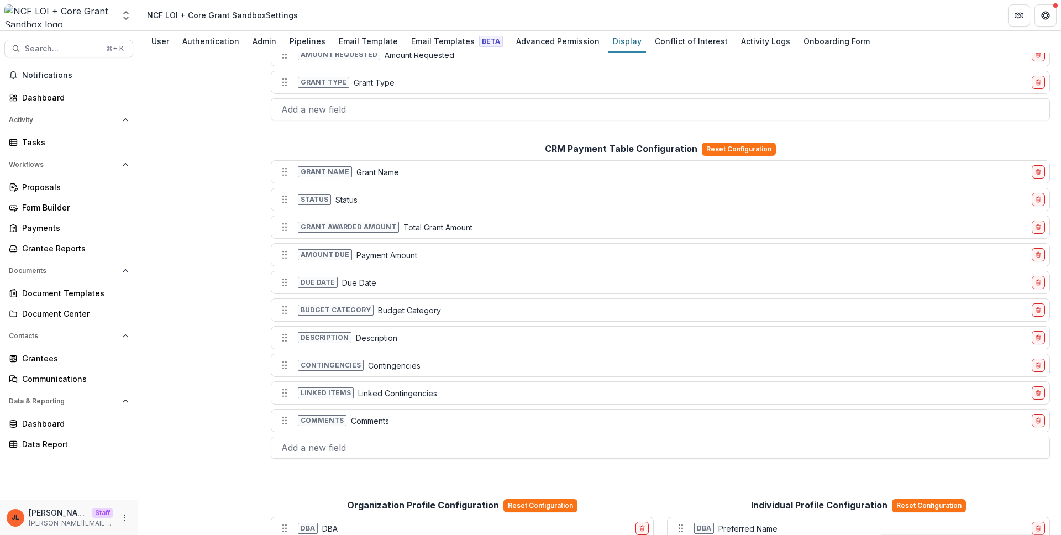
scroll to position [0, 0]
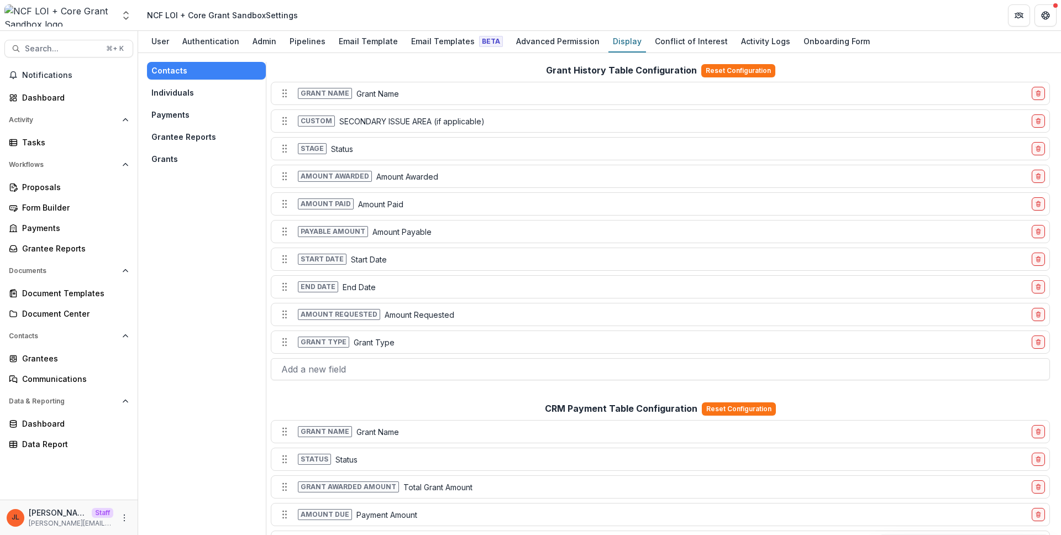
click at [162, 163] on button "Grants" at bounding box center [206, 159] width 119 height 18
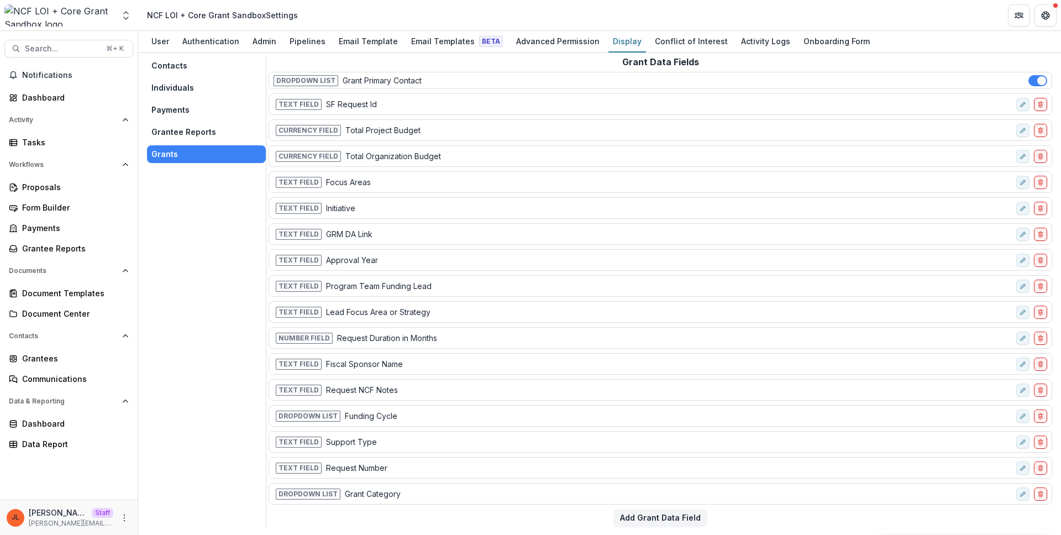
scroll to position [6, 0]
click at [173, 91] on button "Individuals" at bounding box center [206, 87] width 119 height 18
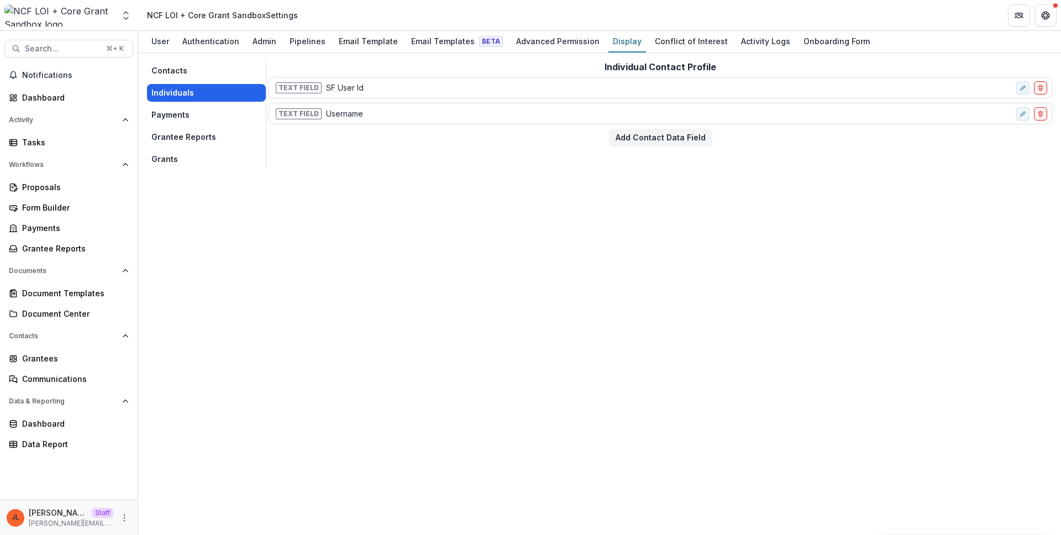
scroll to position [0, 0]
click at [180, 121] on button "Payments" at bounding box center [206, 115] width 119 height 18
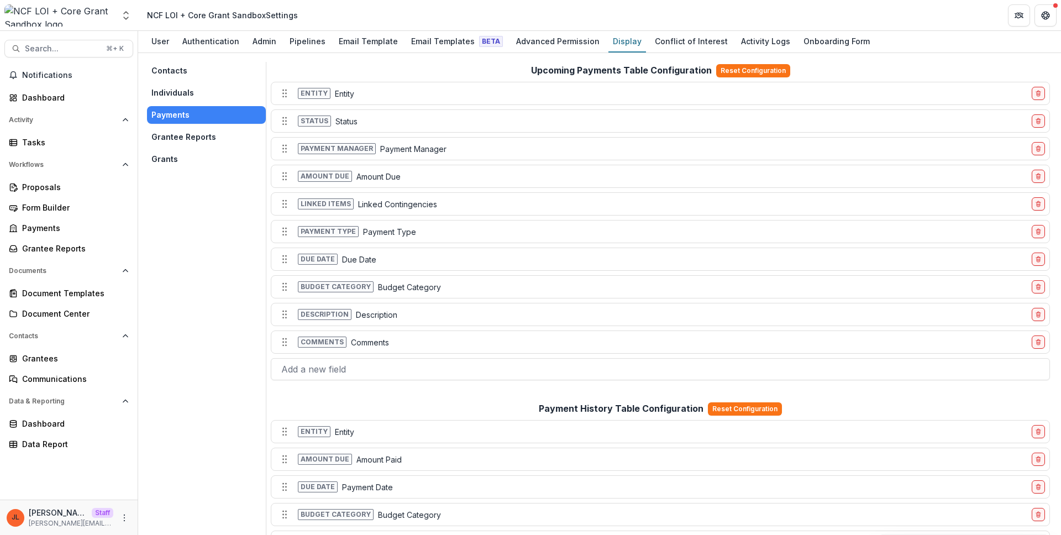
click at [176, 138] on button "Grantee Reports" at bounding box center [206, 137] width 119 height 18
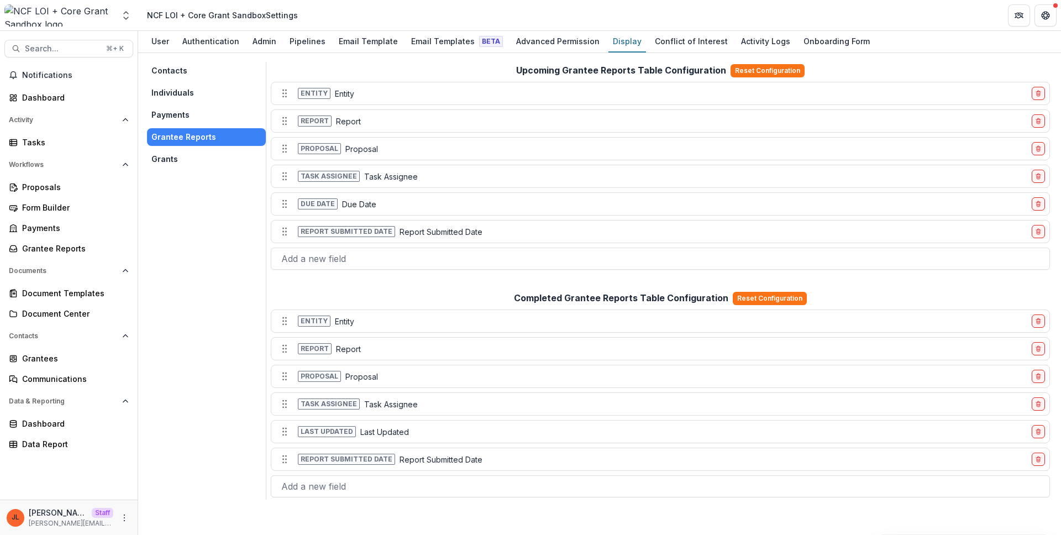
click at [193, 71] on button "Contacts" at bounding box center [206, 71] width 119 height 18
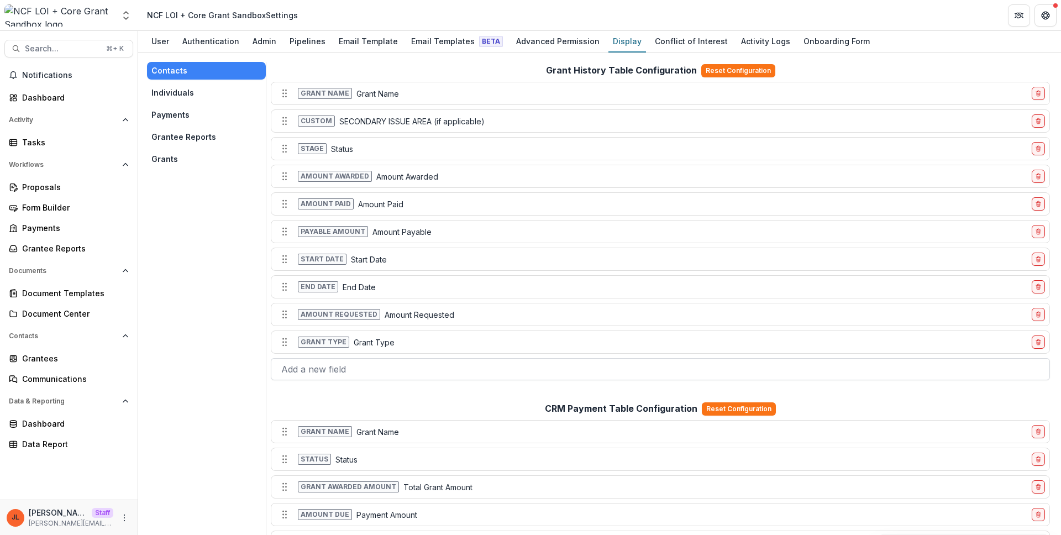
click at [356, 365] on div at bounding box center [660, 368] width 758 height 15
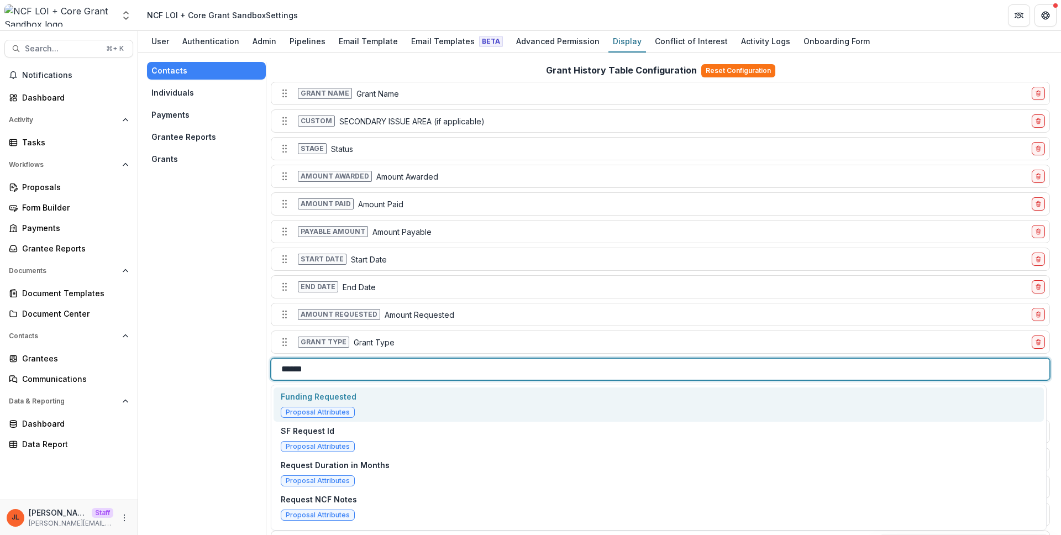
type input "*******"
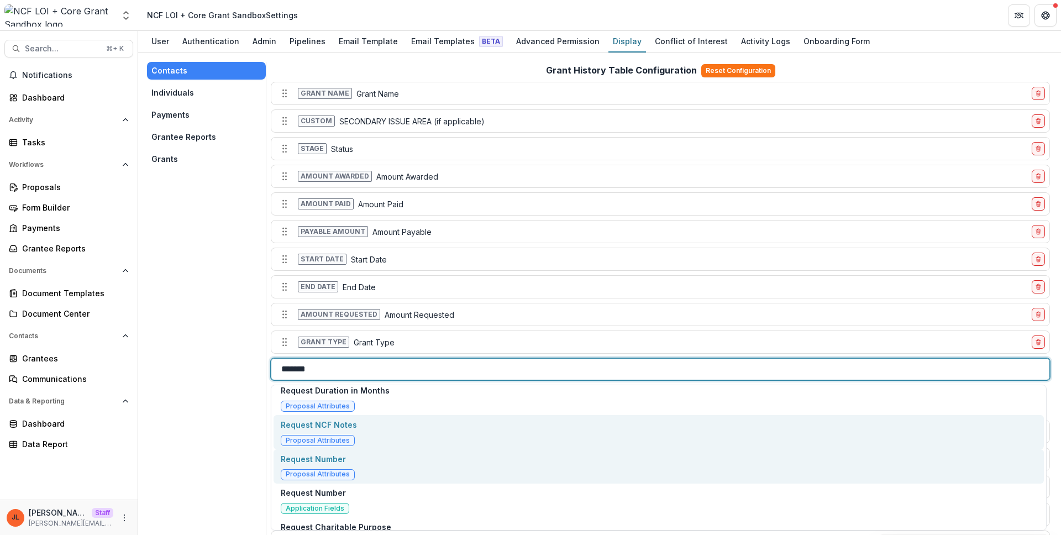
scroll to position [100, 0]
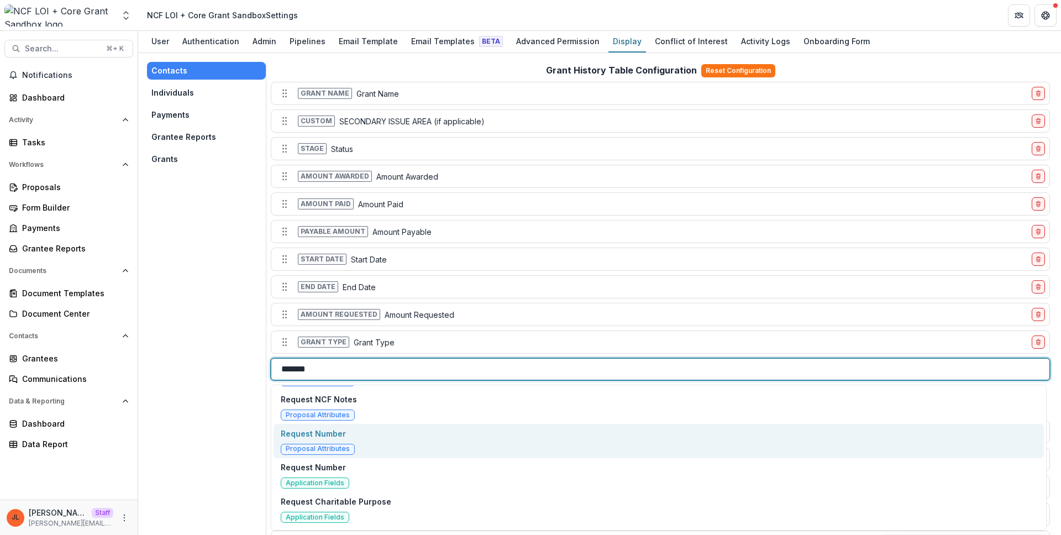
click at [354, 443] on div "Request Number Proposal Attributes" at bounding box center [659, 441] width 770 height 34
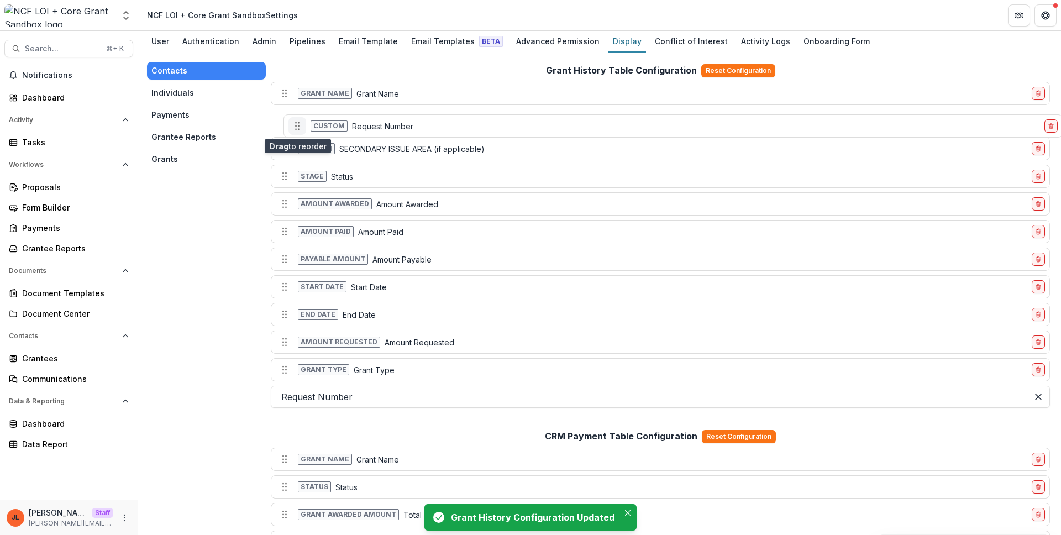
drag, startPoint x: 286, startPoint y: 373, endPoint x: 299, endPoint y: 129, distance: 244.0
click at [299, 129] on circle "Move field" at bounding box center [298, 129] width 1 height 1
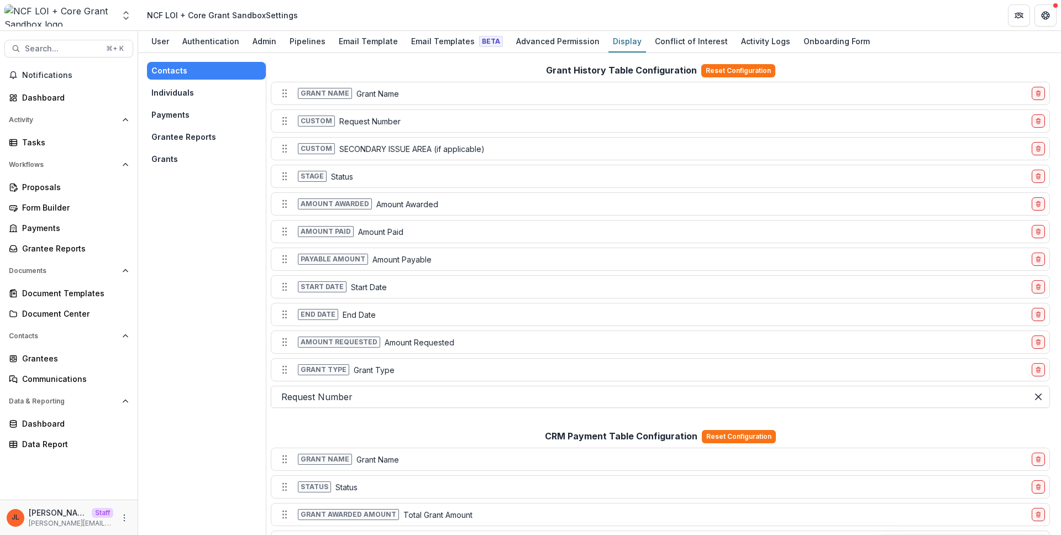
click at [155, 157] on button "Grants" at bounding box center [206, 159] width 119 height 18
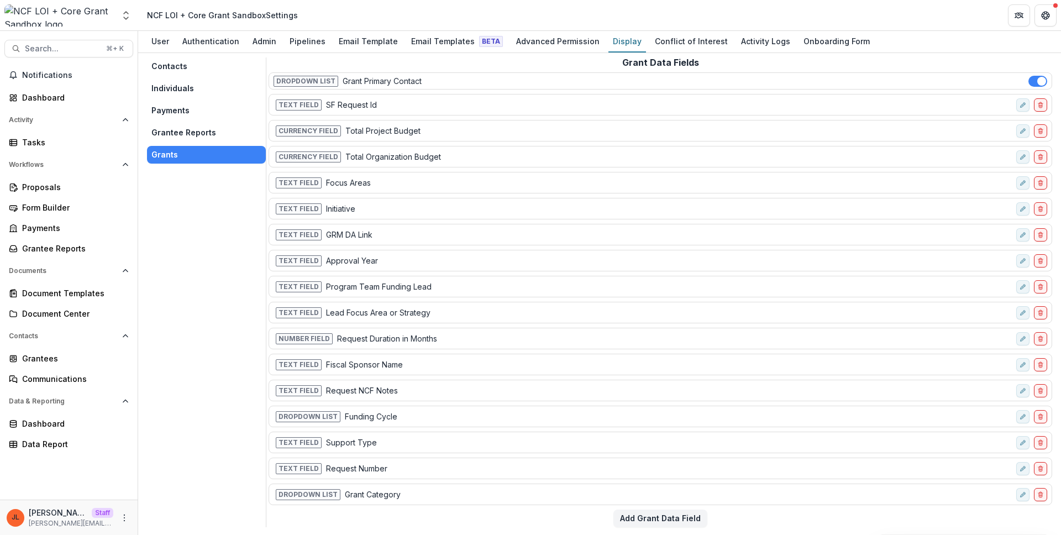
scroll to position [6, 0]
click at [658, 507] on div "Grant Data Fields Dropdown List Grant Primary Contact Text Field SF Request Id …" at bounding box center [661, 291] width 784 height 470
click at [659, 513] on button "Add Grant Data Field" at bounding box center [660, 517] width 94 height 18
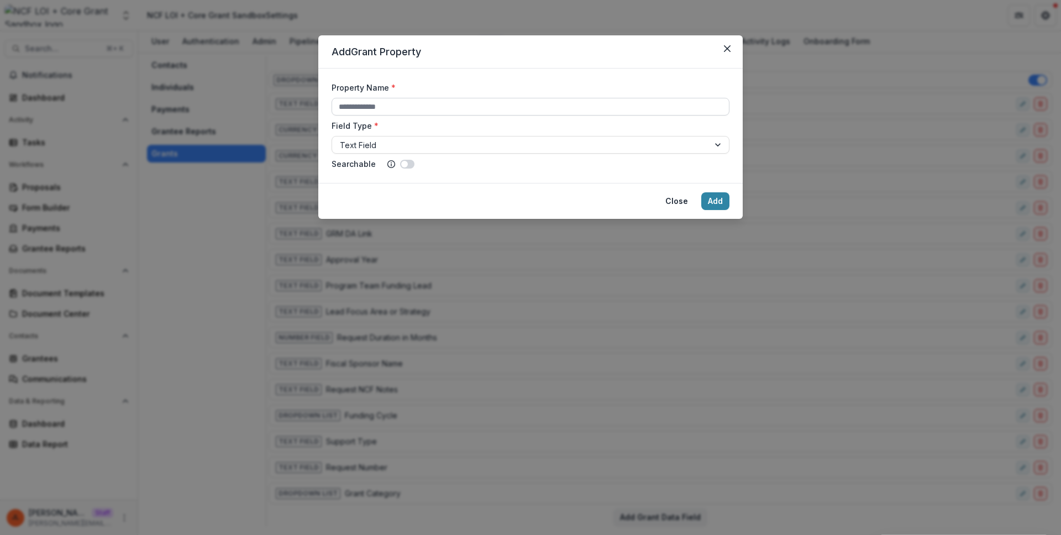
click at [411, 112] on input "Property Name *" at bounding box center [531, 107] width 398 height 18
paste input "**********"
type input "**********"
click at [716, 204] on button "Add" at bounding box center [715, 201] width 28 height 18
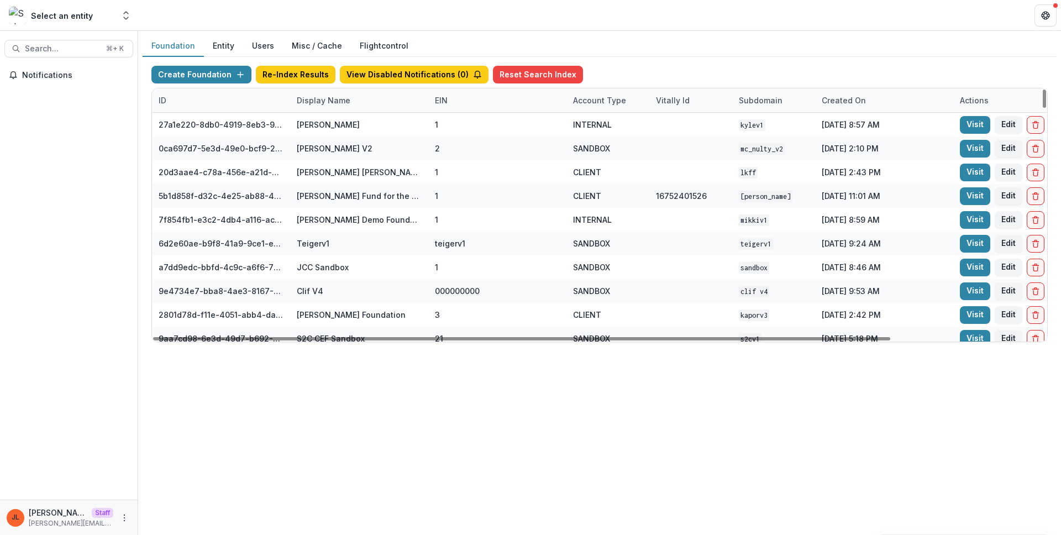
click at [322, 101] on div "Display Name" at bounding box center [323, 100] width 67 height 12
click at [329, 118] on input at bounding box center [358, 126] width 133 height 18
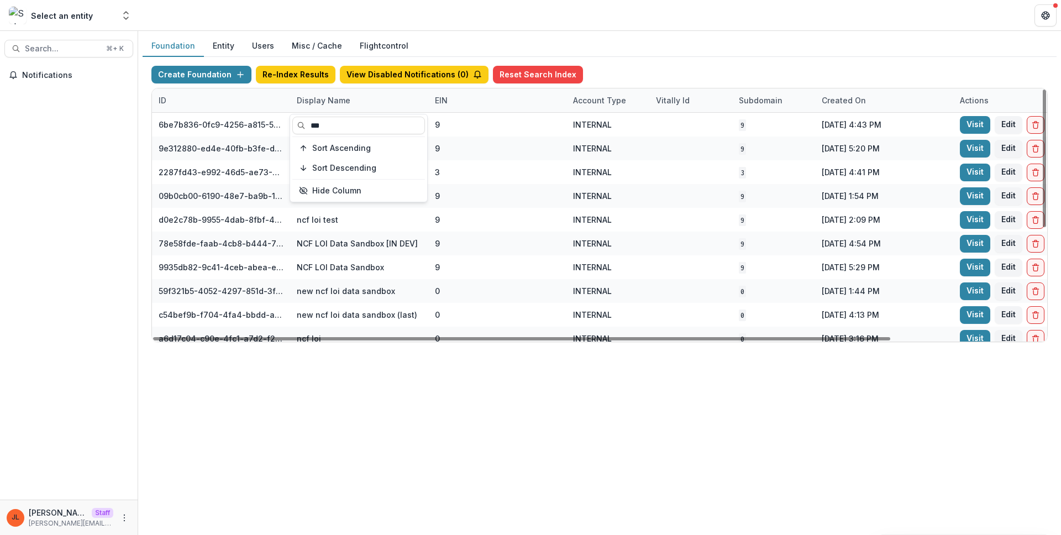
type input "***"
click at [622, 459] on div "Foundation Entity Users Misc / Cache Flightcontrol Create Foundation Re-Index R…" at bounding box center [599, 283] width 923 height 504
